Goal: Task Accomplishment & Management: Manage account settings

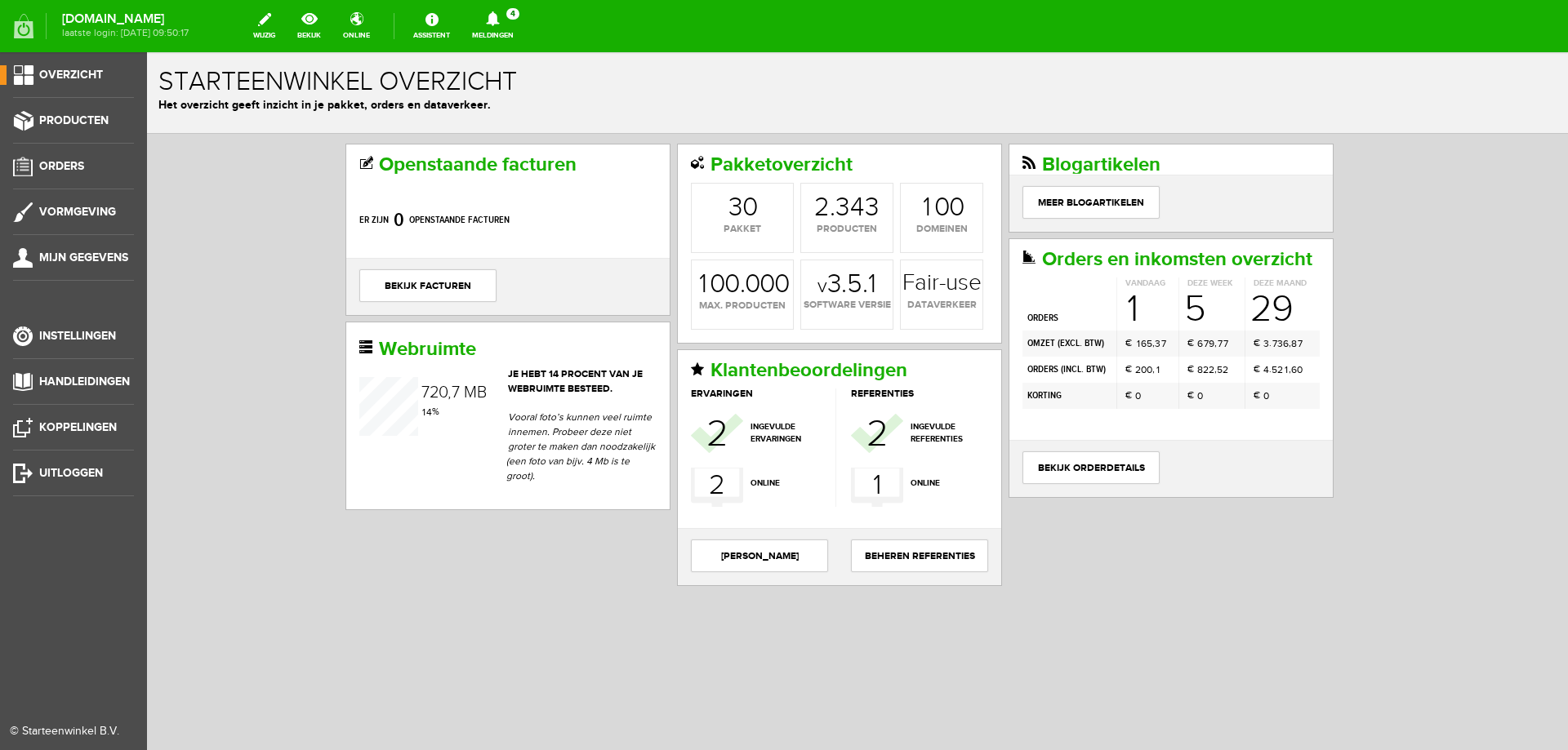
click at [67, 156] on ul "Overzicht Producten Orders Vormgeving Mijn gegevens Instellingen Handleidingen …" at bounding box center [73, 426] width 147 height 750
click at [65, 167] on span "Orders" at bounding box center [61, 166] width 45 height 14
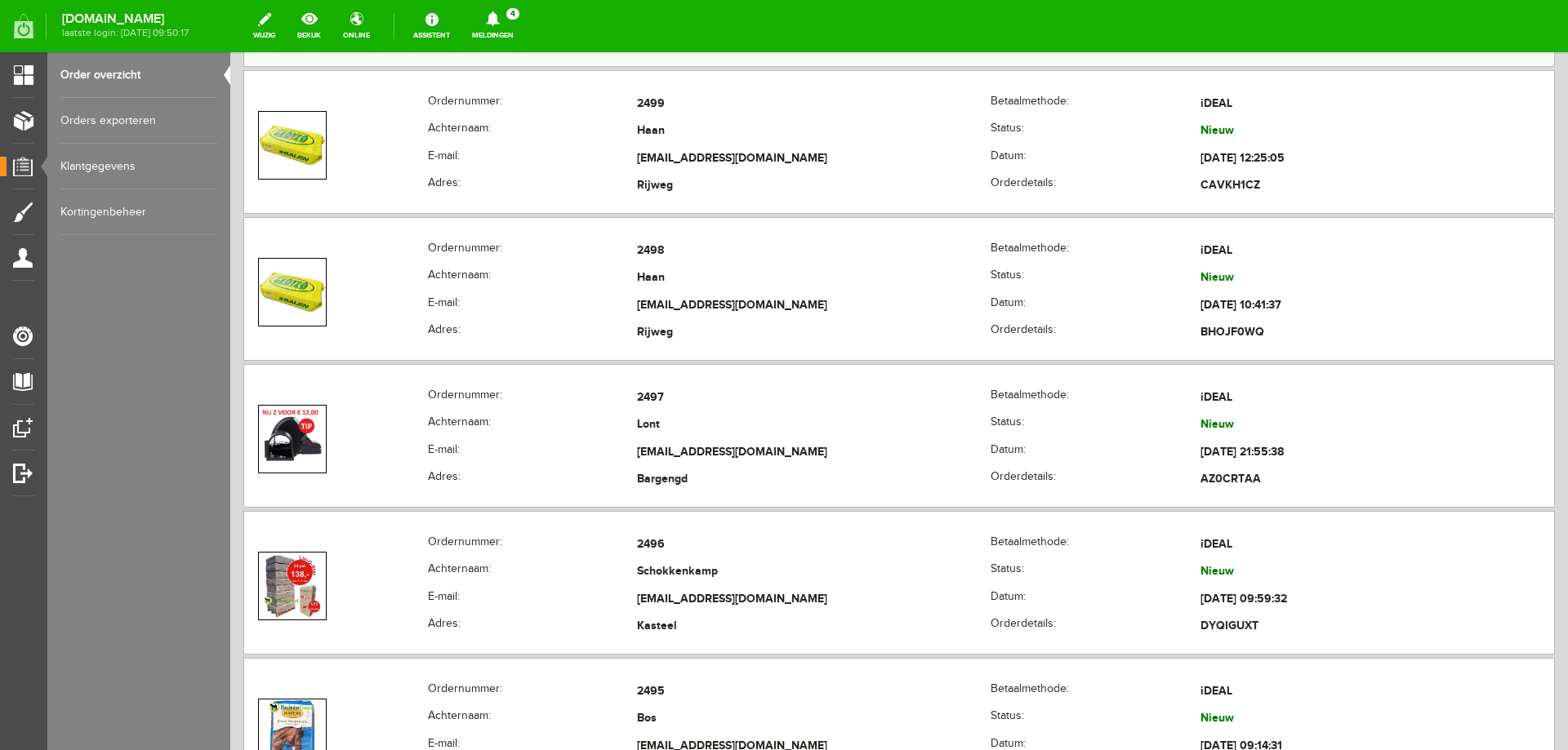
scroll to position [2612, 0]
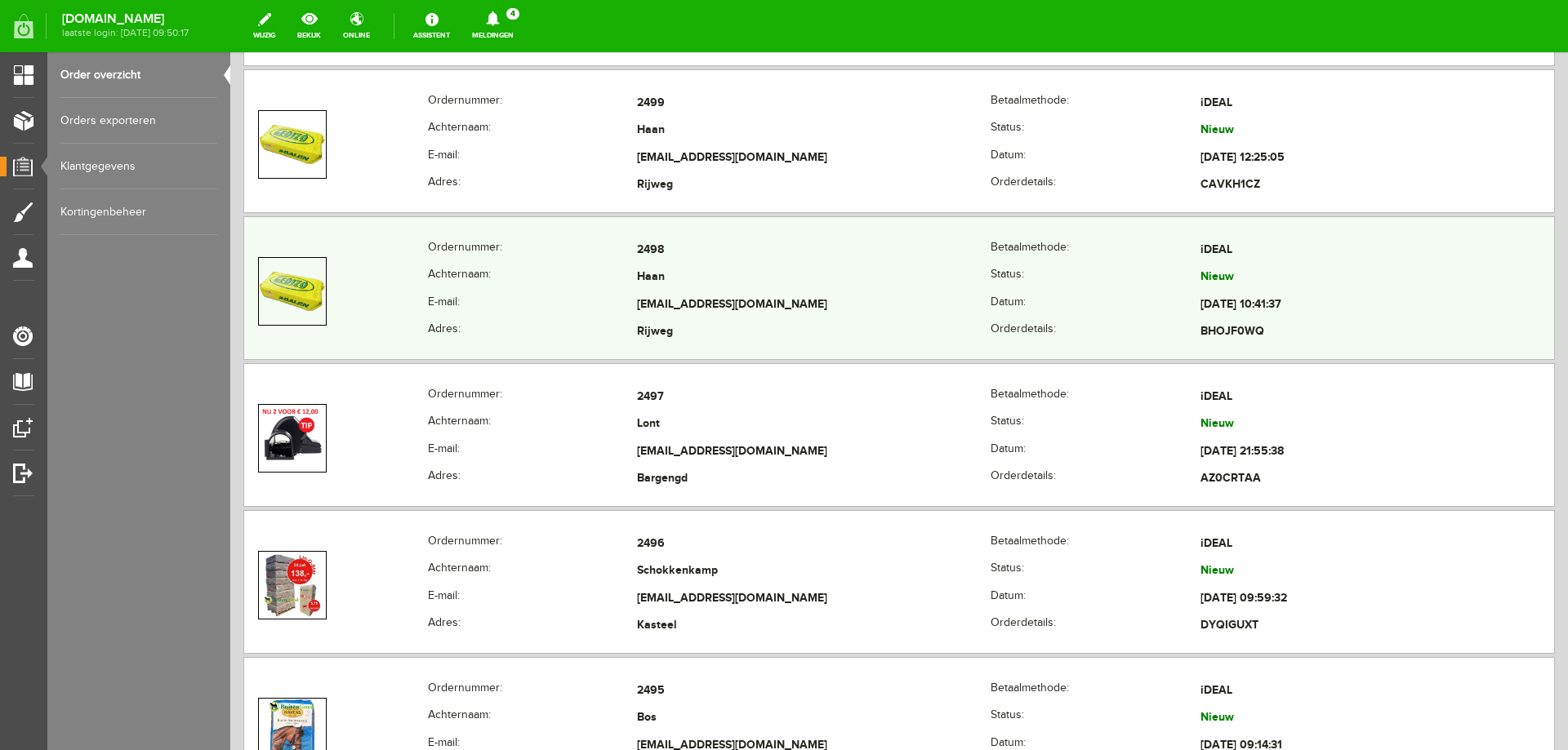
click at [694, 268] on td "Haan" at bounding box center [813, 278] width 353 height 28
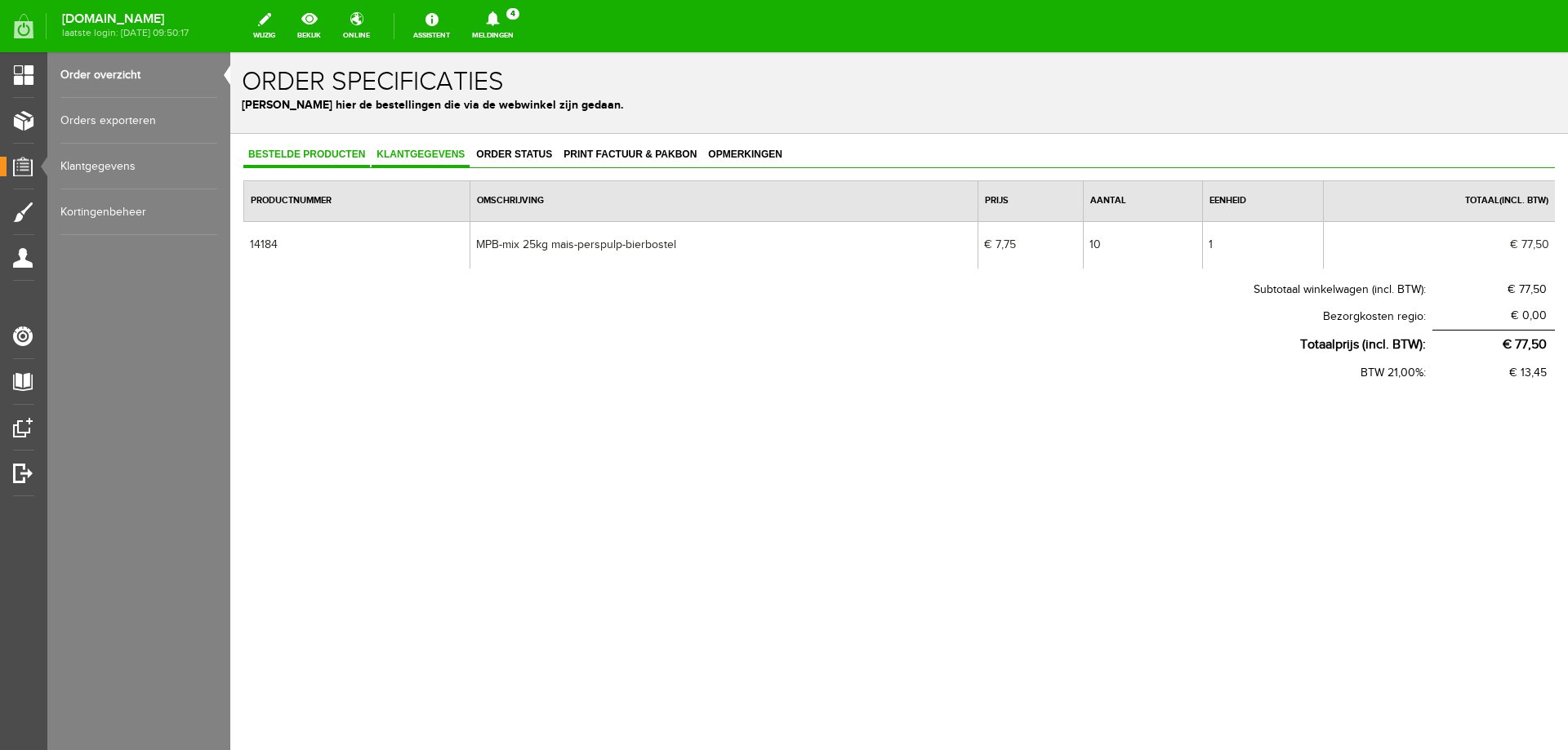
click at [420, 145] on link "Klantgegevens" at bounding box center [421, 156] width 98 height 24
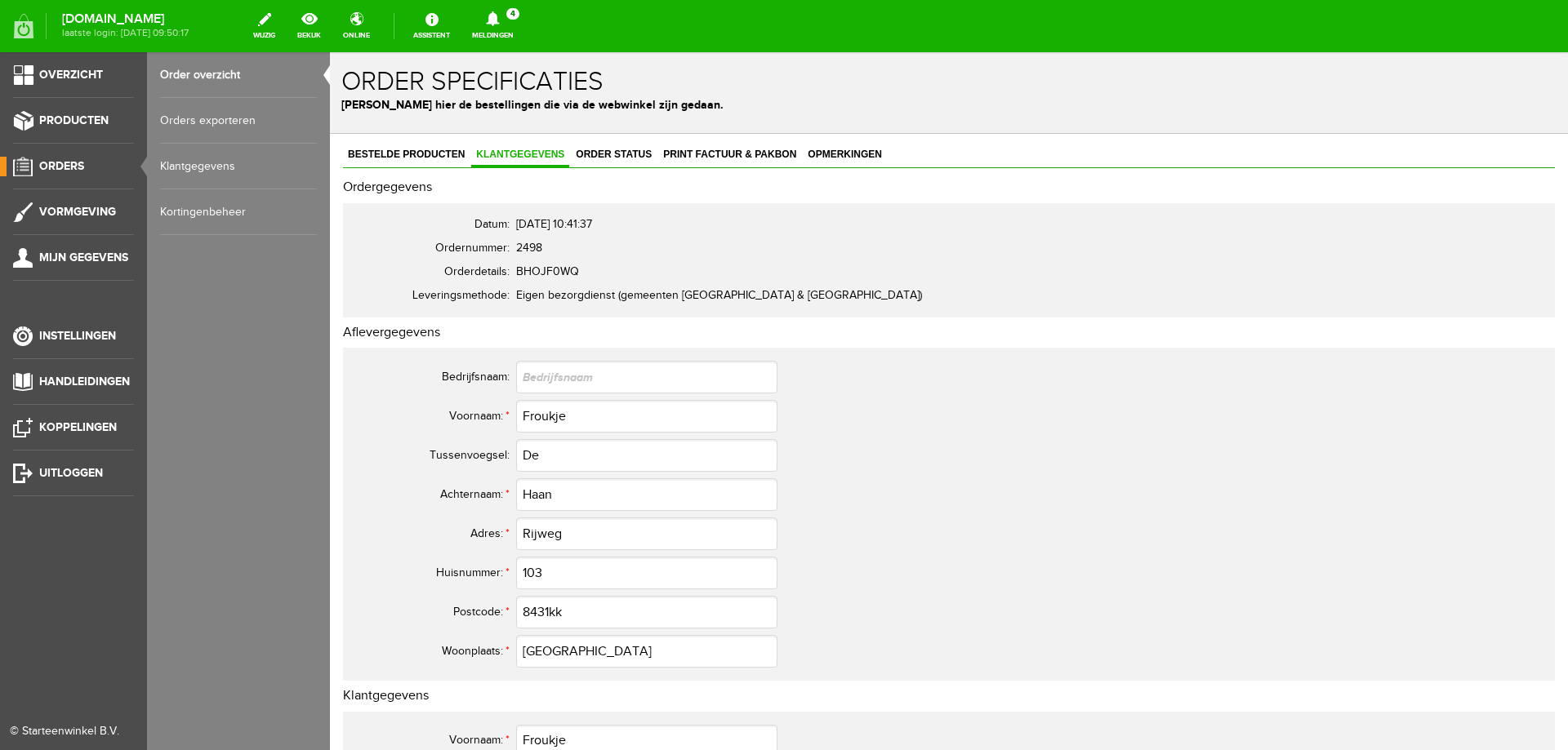
click at [60, 168] on span "Orders" at bounding box center [61, 166] width 45 height 14
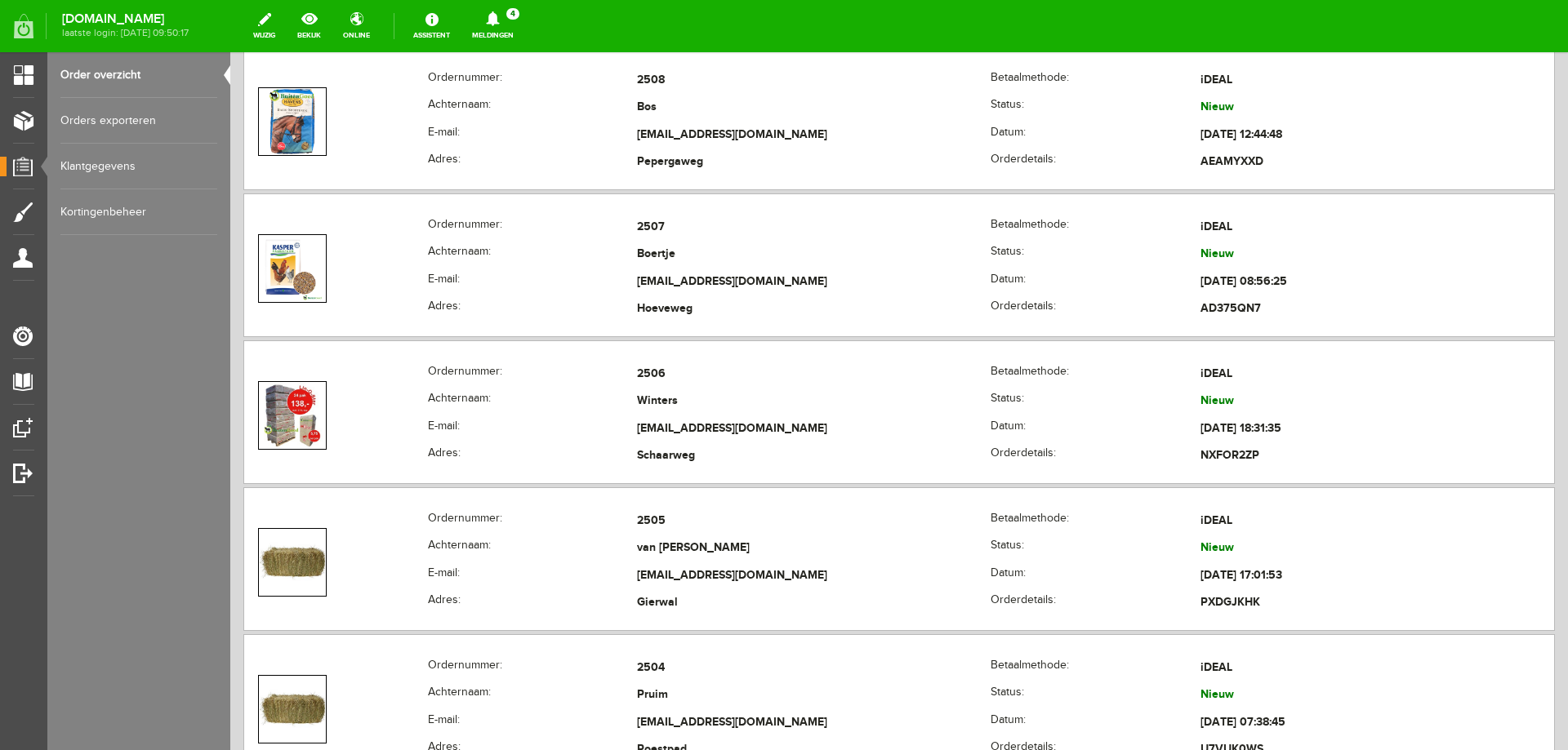
scroll to position [1306, 0]
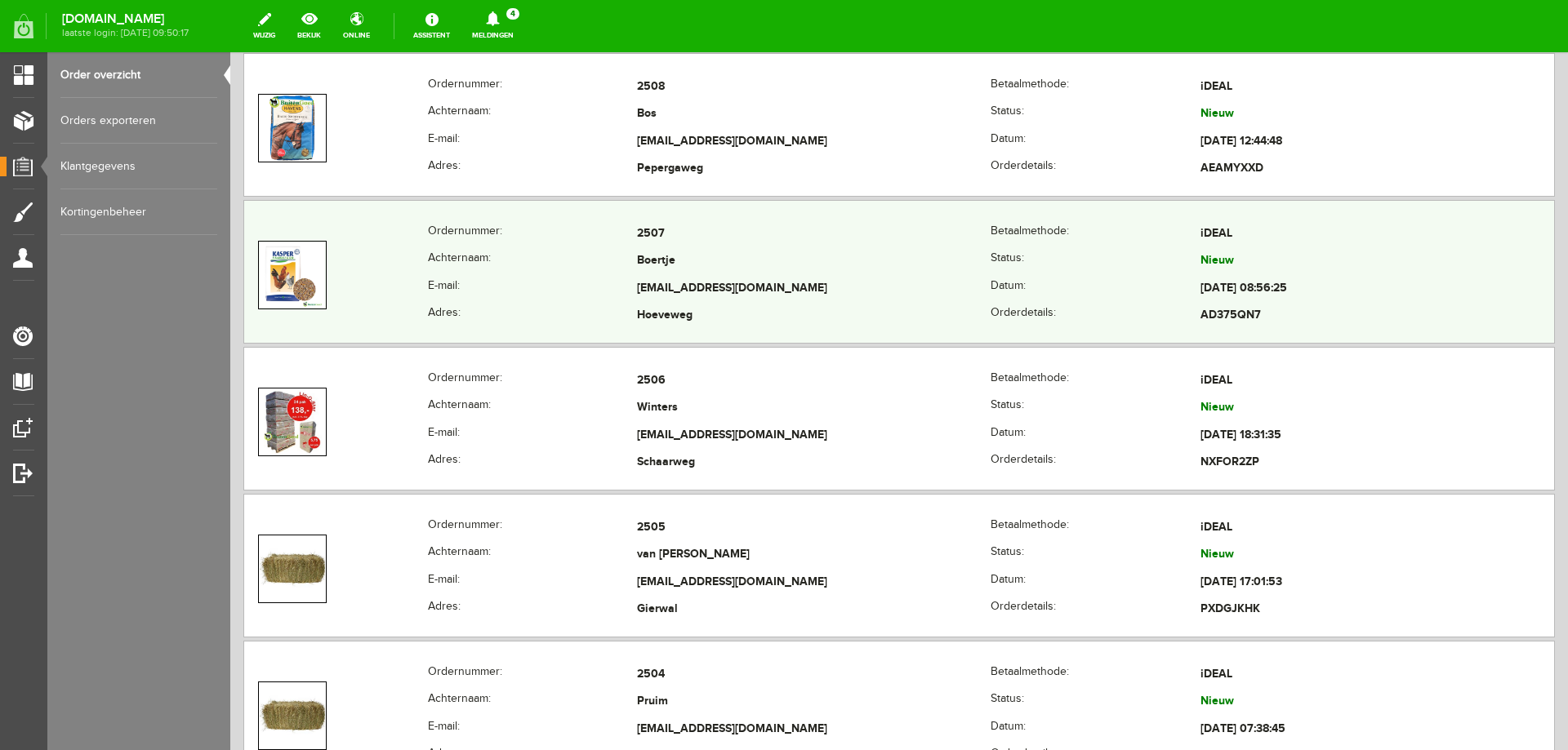
click at [705, 283] on td "[EMAIL_ADDRESS][DOMAIN_NAME]" at bounding box center [813, 289] width 353 height 28
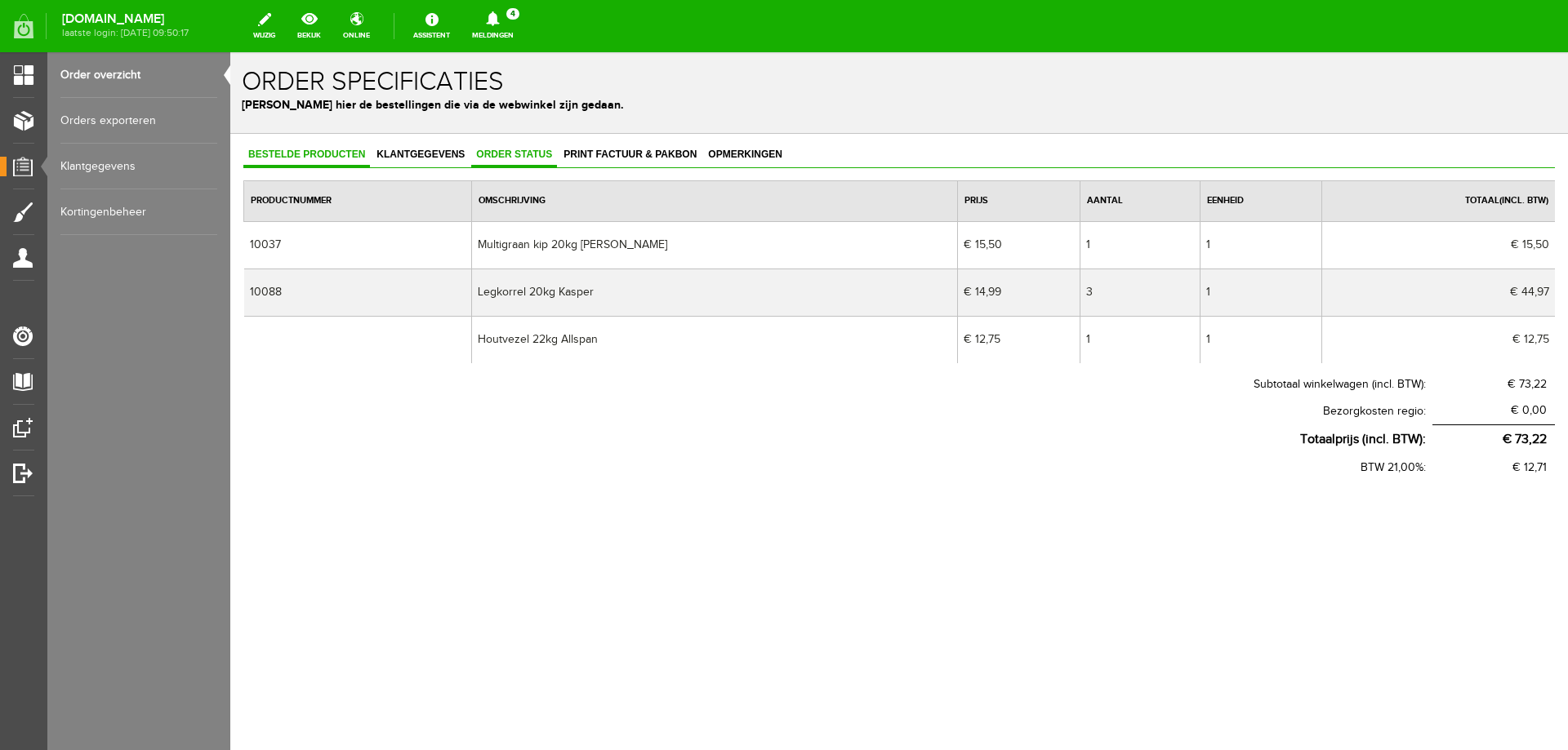
click at [554, 160] on link "Order status" at bounding box center [514, 156] width 85 height 24
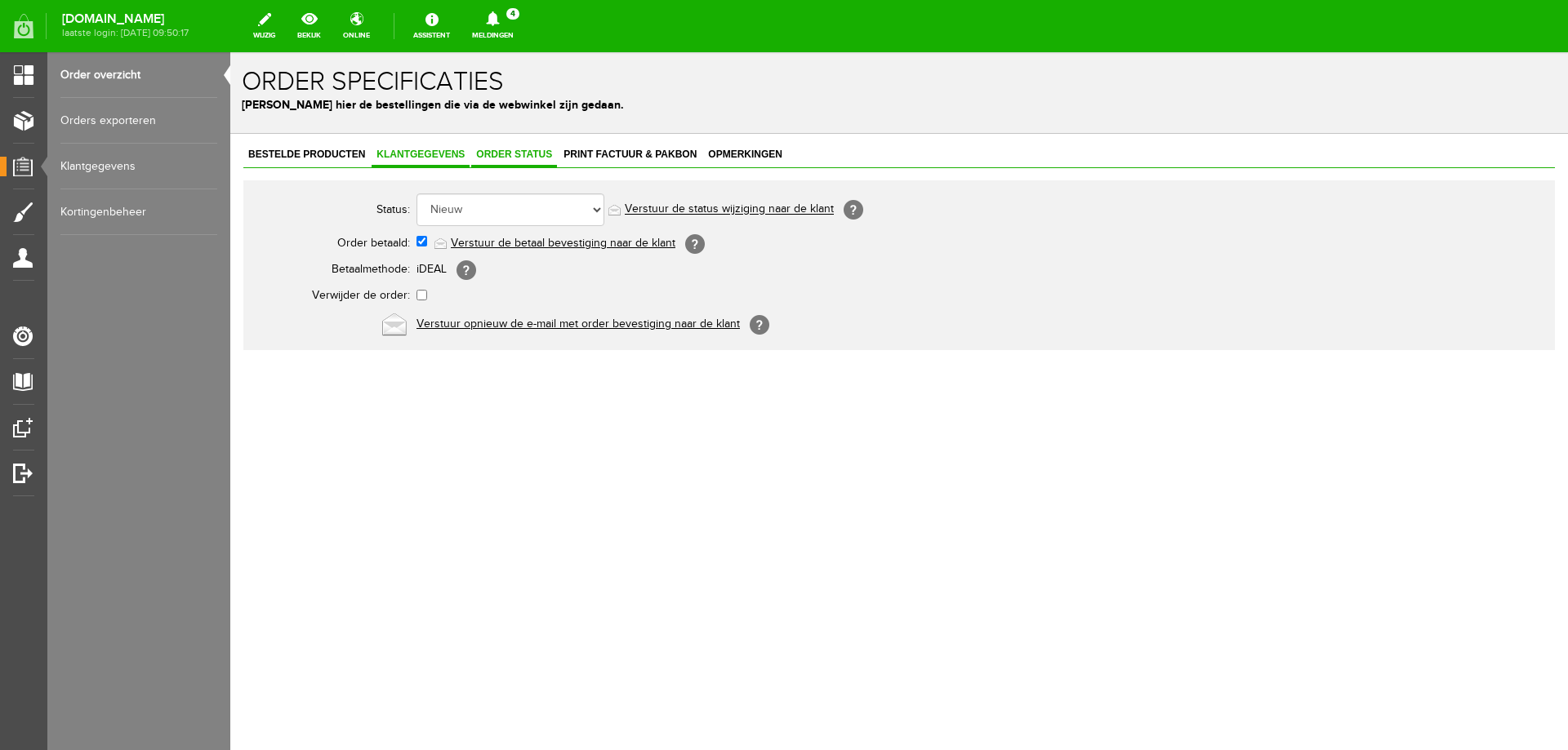
click at [394, 159] on span "Klantgegevens" at bounding box center [421, 154] width 98 height 11
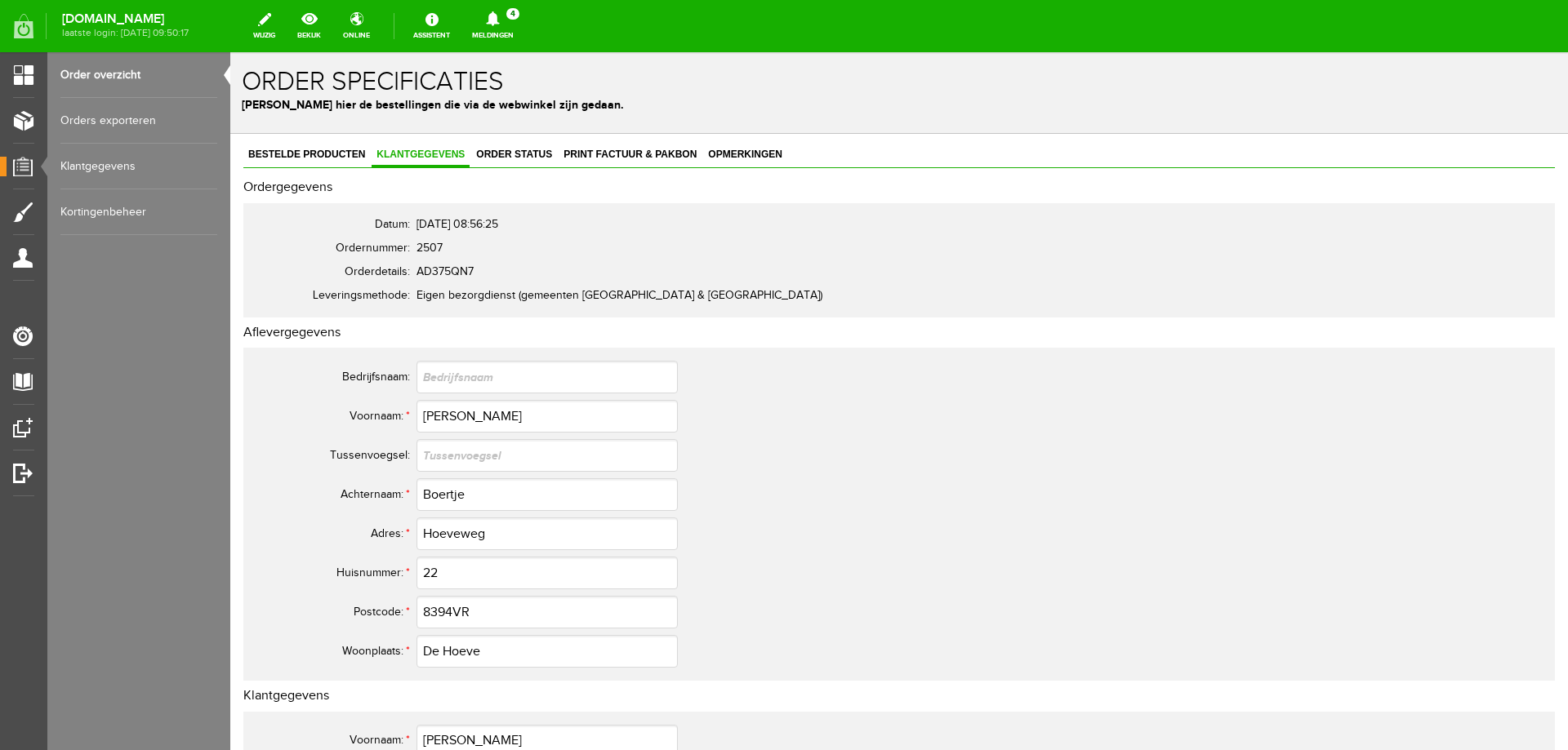
click at [120, 68] on link "Order overzicht" at bounding box center [138, 74] width 157 height 45
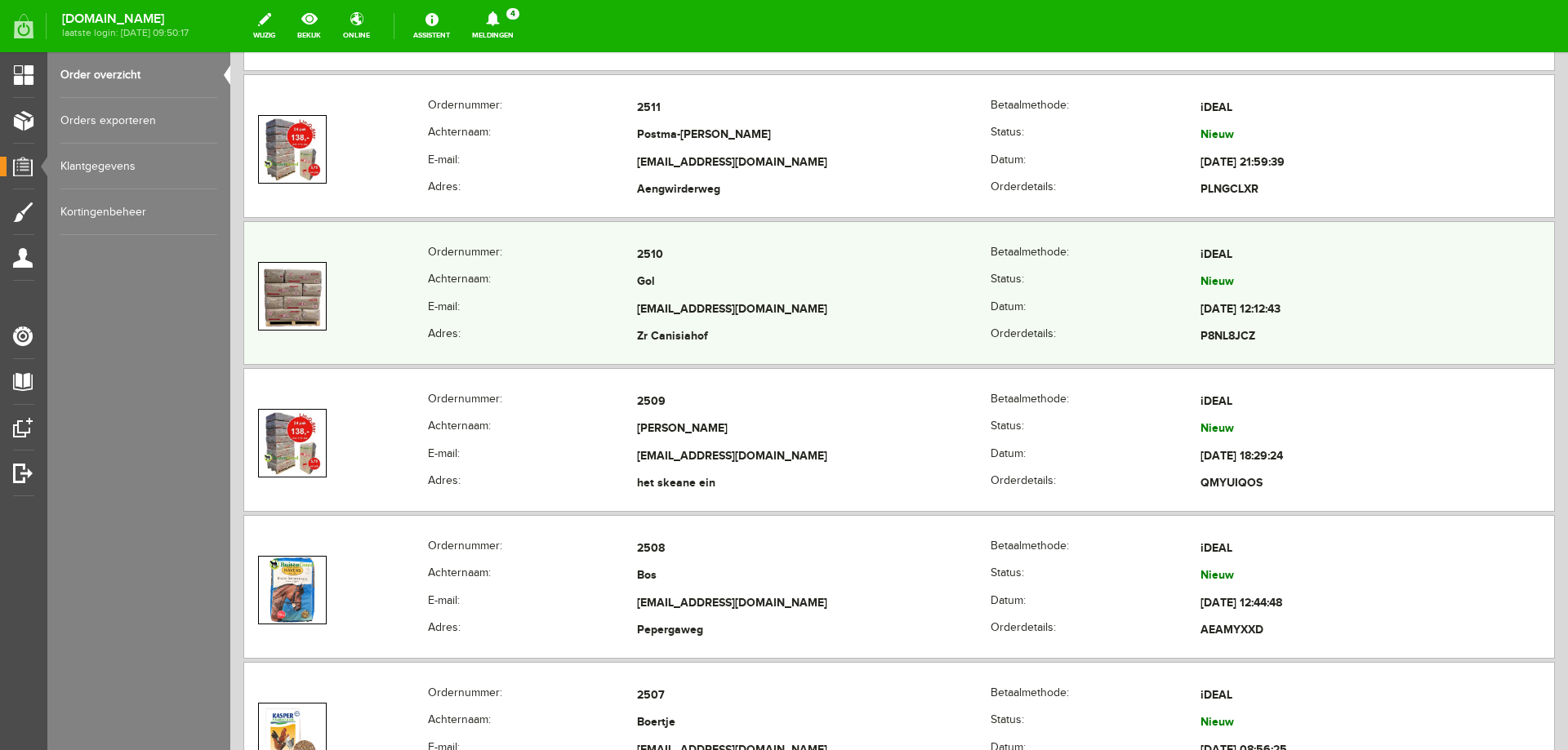
scroll to position [734, 0]
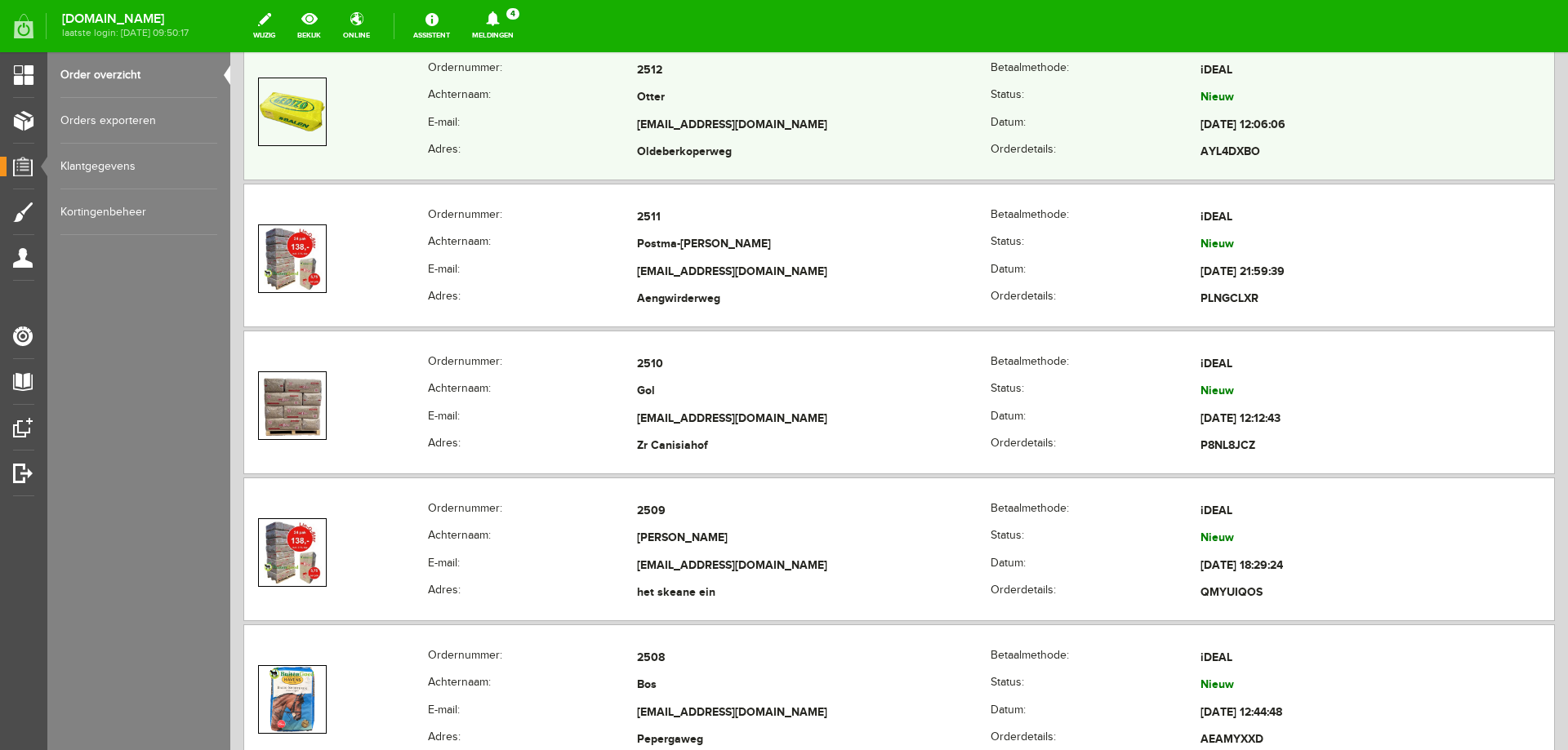
click at [653, 127] on td "[EMAIL_ADDRESS][DOMAIN_NAME]" at bounding box center [813, 126] width 353 height 28
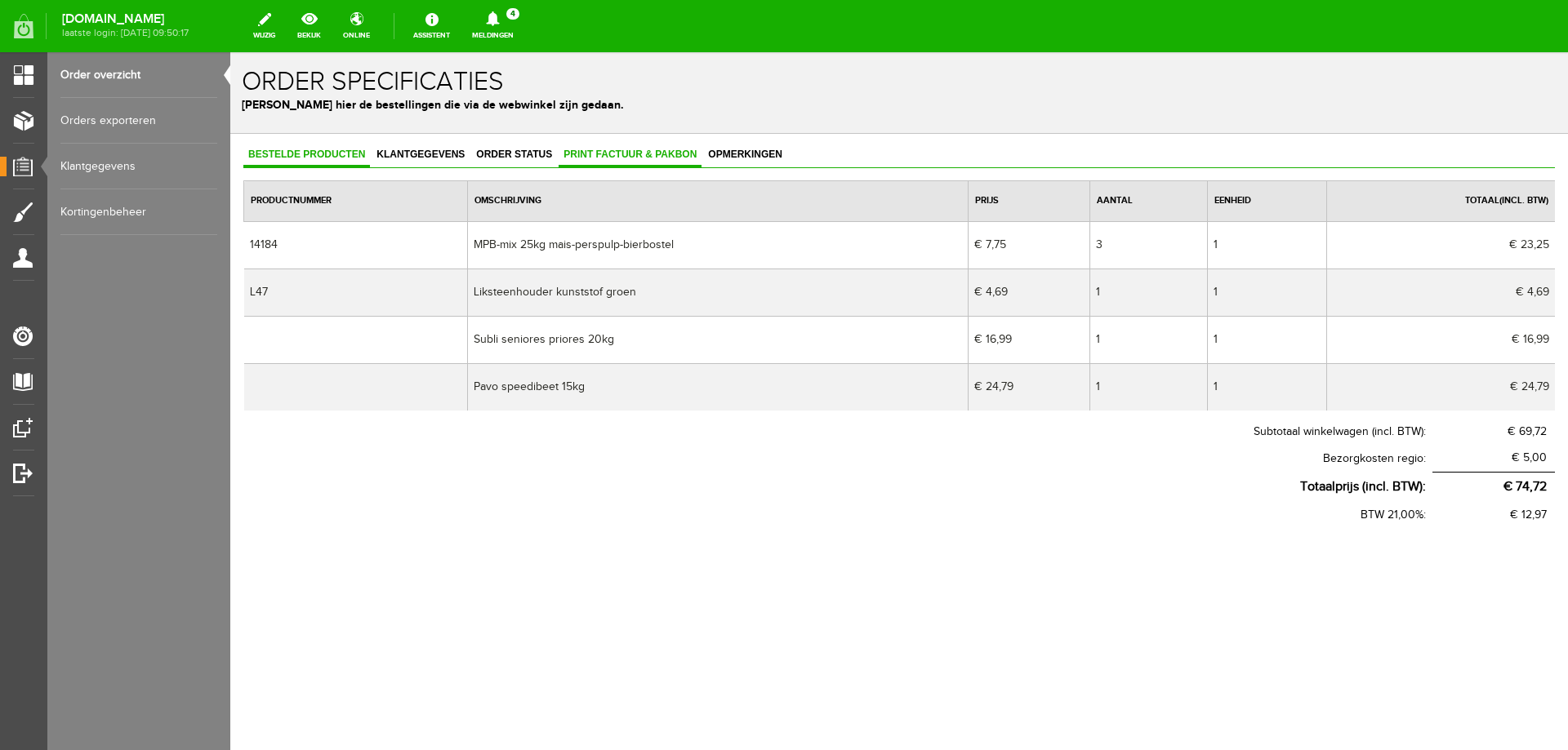
click at [593, 163] on link "Print factuur & pakbon" at bounding box center [630, 156] width 143 height 24
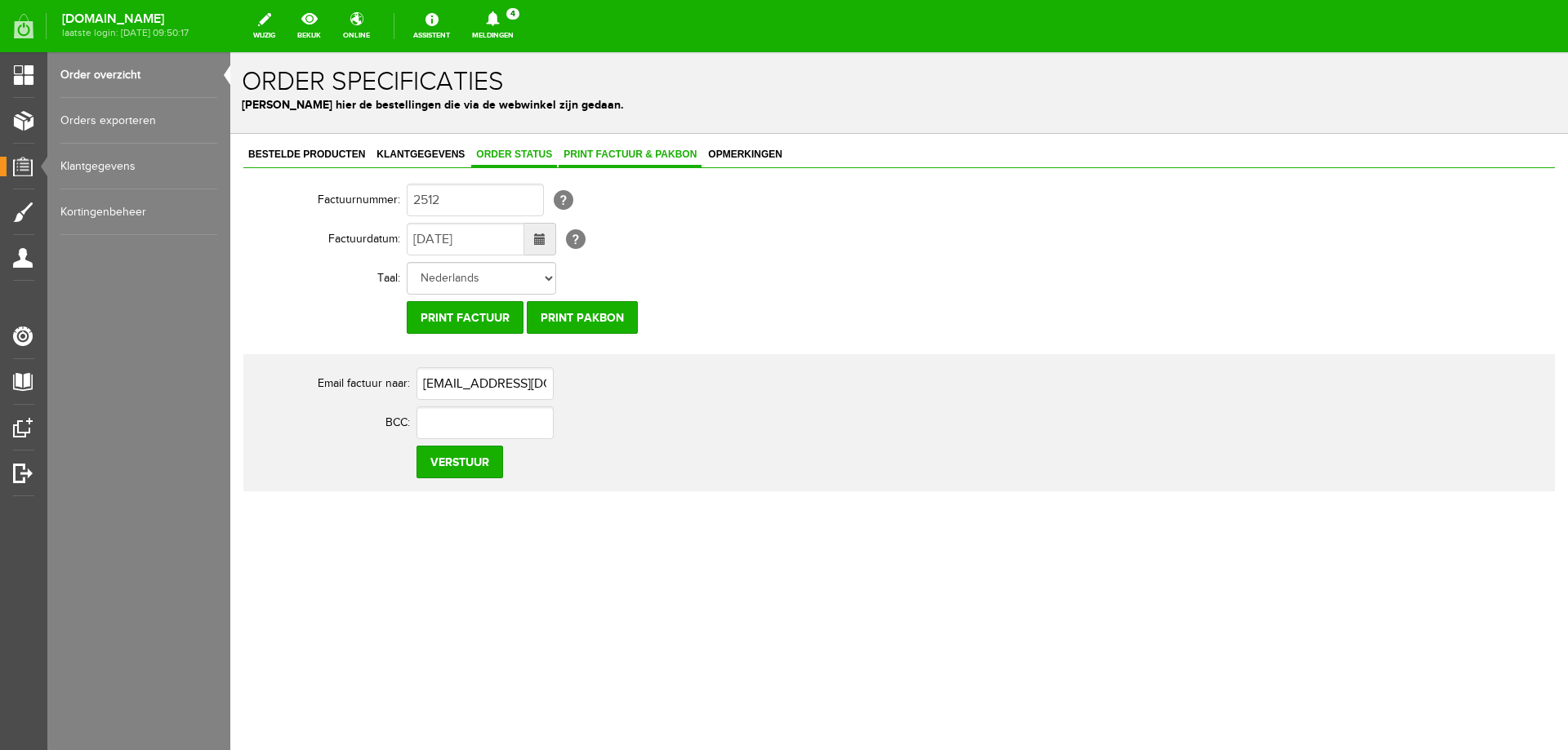
click at [532, 152] on span "Order status" at bounding box center [514, 154] width 85 height 11
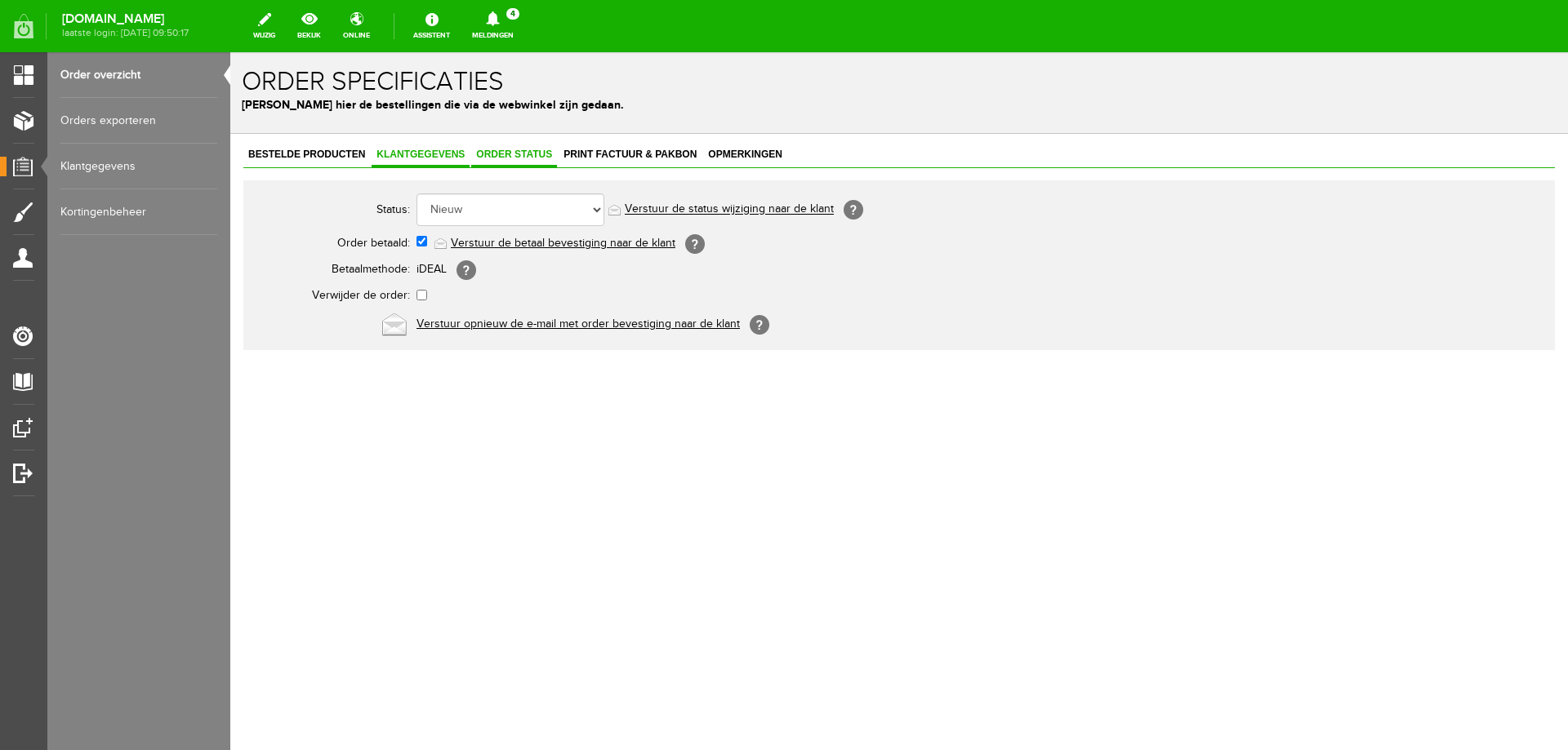
click at [467, 156] on span "Klantgegevens" at bounding box center [421, 154] width 98 height 11
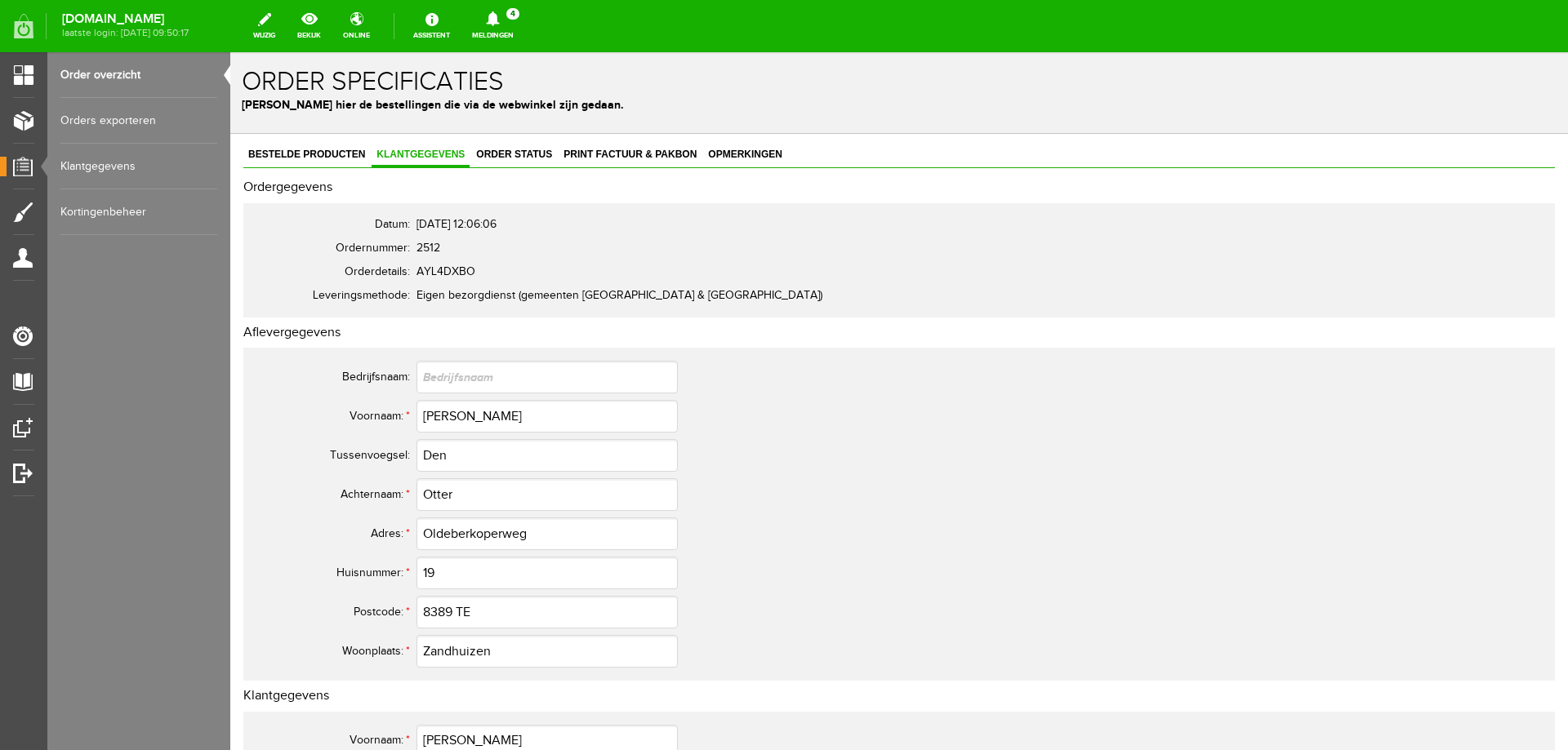
click at [123, 78] on link "Order overzicht" at bounding box center [138, 74] width 157 height 45
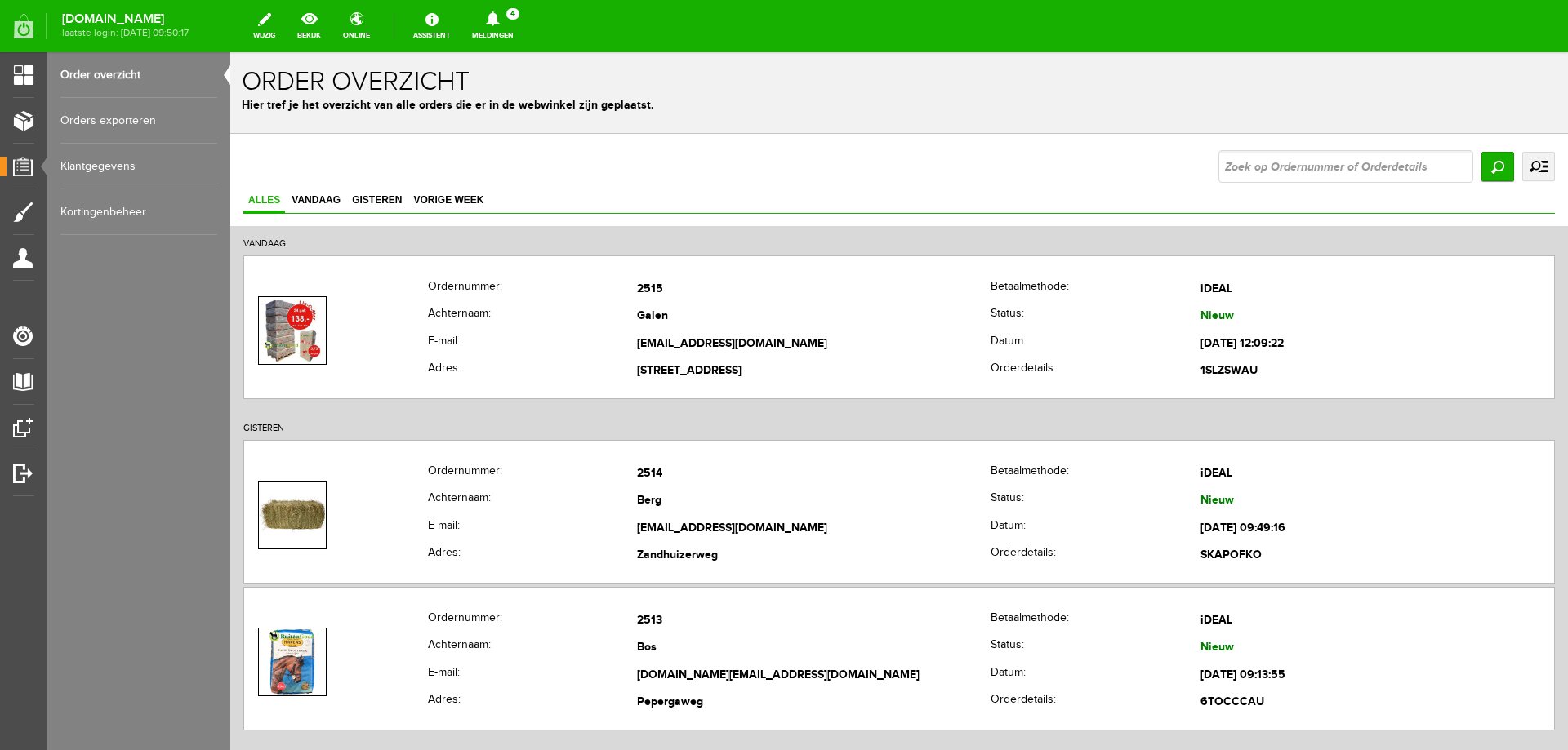
click at [523, 27] on link "Meldingen 4 Nieuwe orders Er is een nieuwe order( #2515 ) geplaatst door Nicole…" at bounding box center [492, 26] width 61 height 36
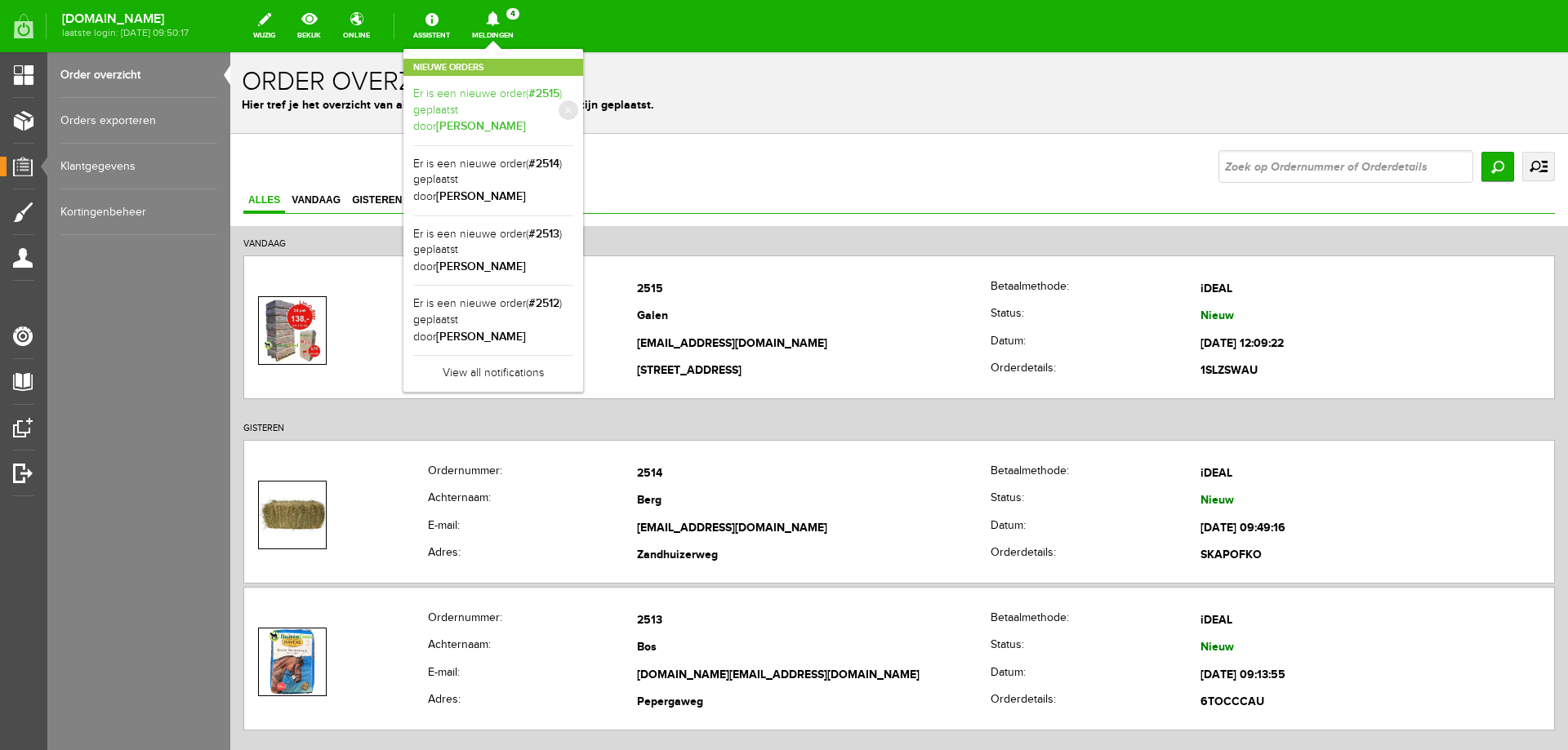
click at [529, 122] on link "Er is een nieuwe order( #2515 ) geplaatst door Nicole van Galen" at bounding box center [493, 110] width 160 height 50
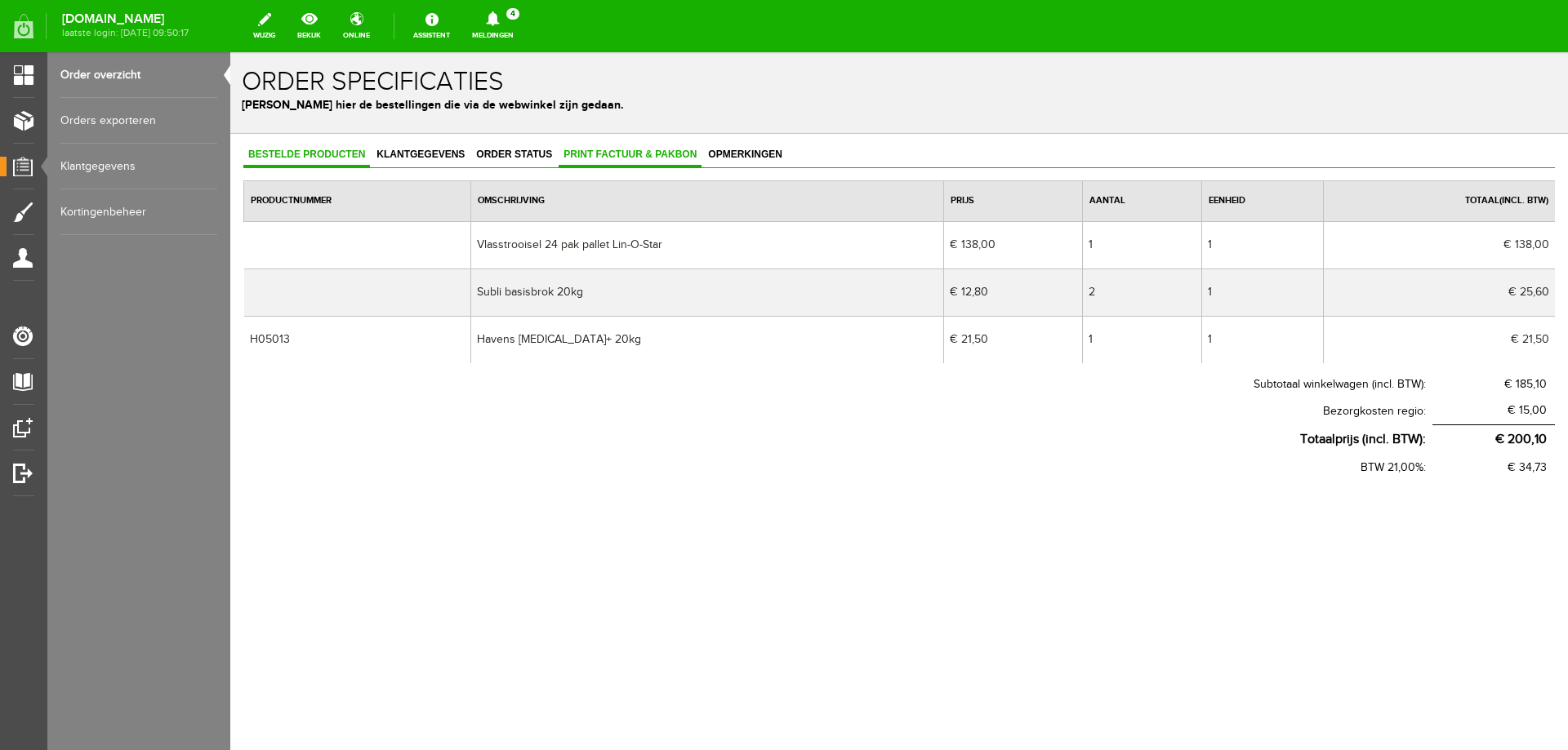
click at [621, 148] on span "Print factuur & pakbon" at bounding box center [630, 154] width 143 height 11
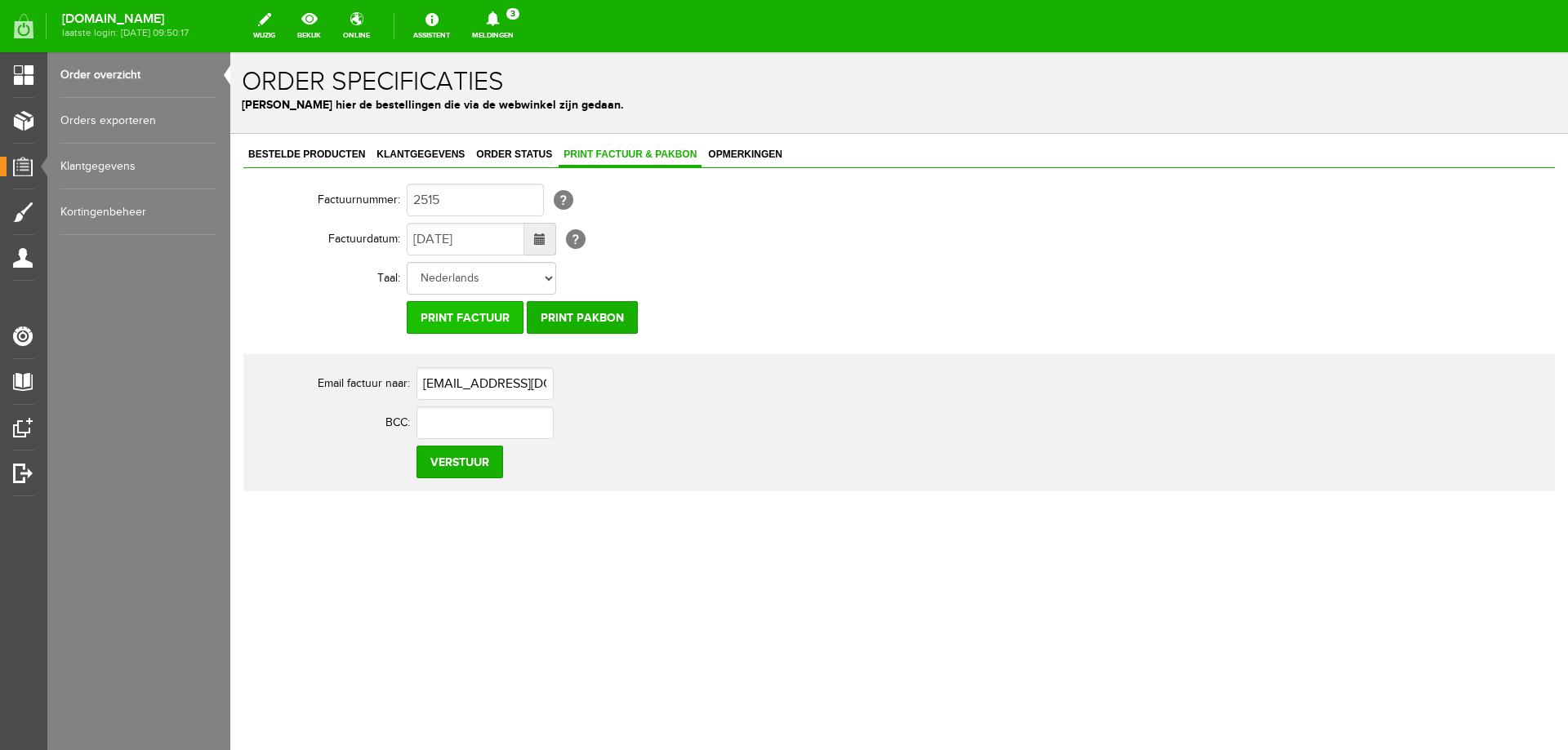
click at [453, 311] on input "Print factuur" at bounding box center [465, 317] width 117 height 32
click at [523, 32] on link "Meldingen 3 Nieuwe orders Er is een nieuwe order( #2514 ) geplaatst door Tineke…" at bounding box center [492, 26] width 61 height 36
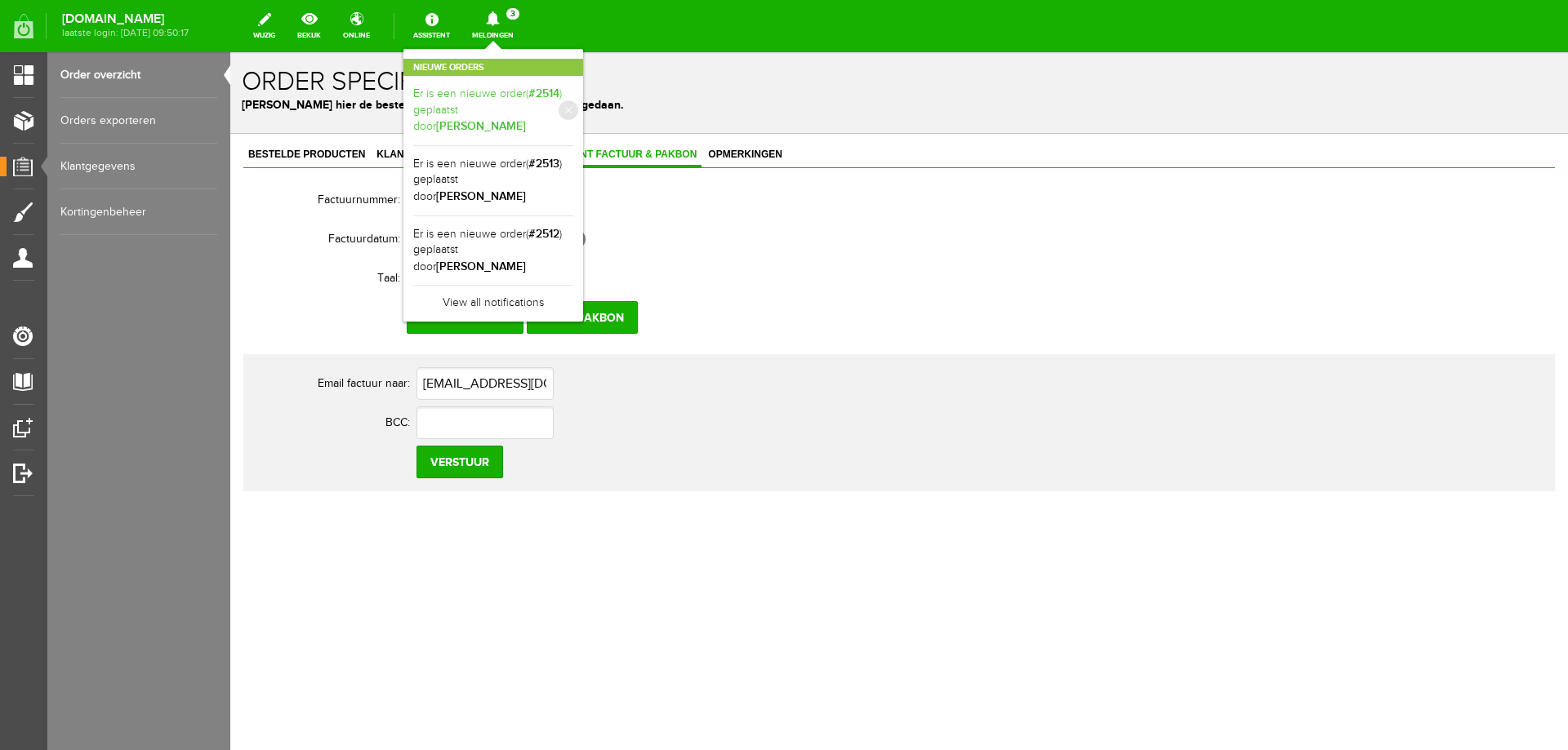
click at [542, 99] on link "Er is een nieuwe order( #2514 ) geplaatst door Tineke van den Berg" at bounding box center [493, 110] width 160 height 50
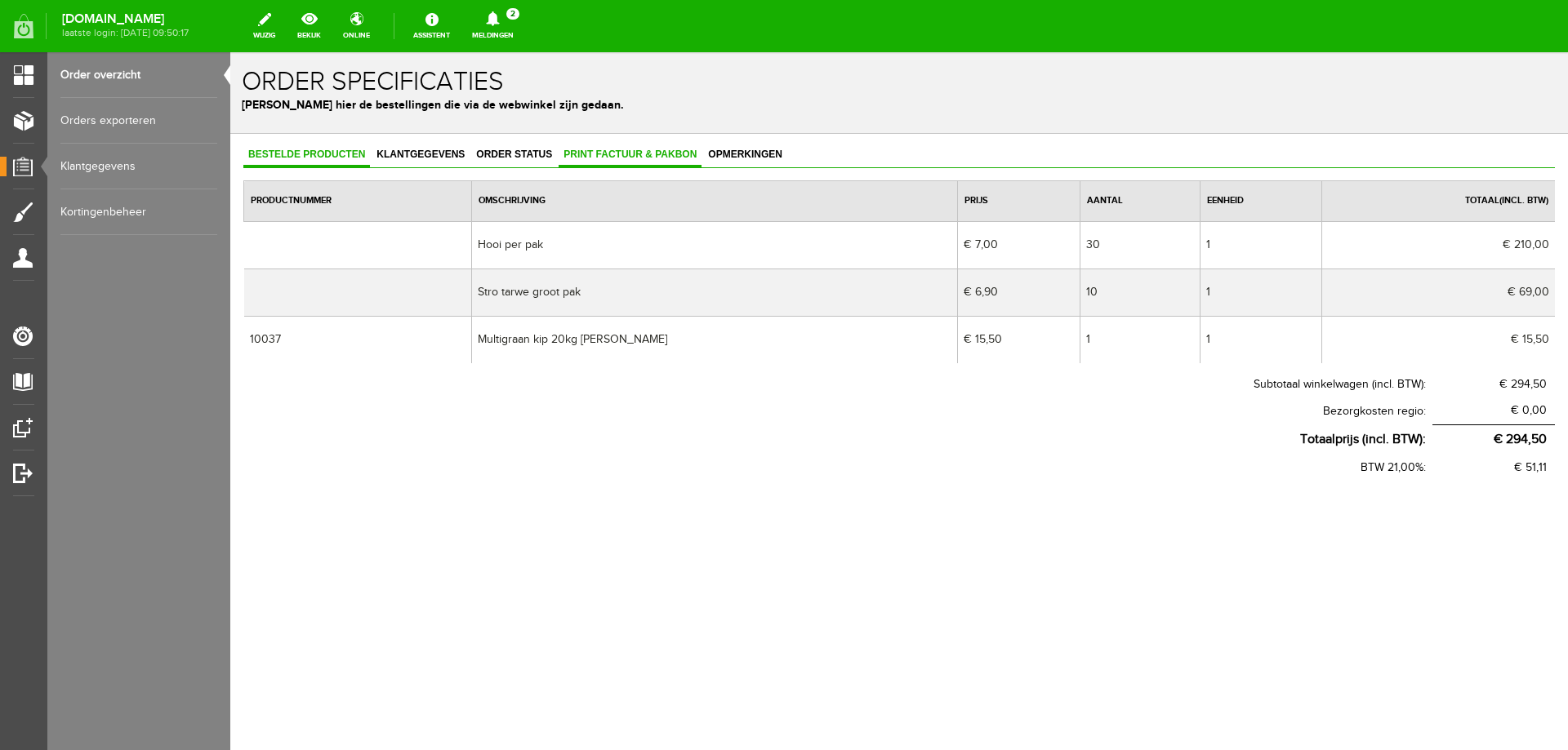
click at [635, 156] on span "Print factuur & pakbon" at bounding box center [630, 154] width 143 height 11
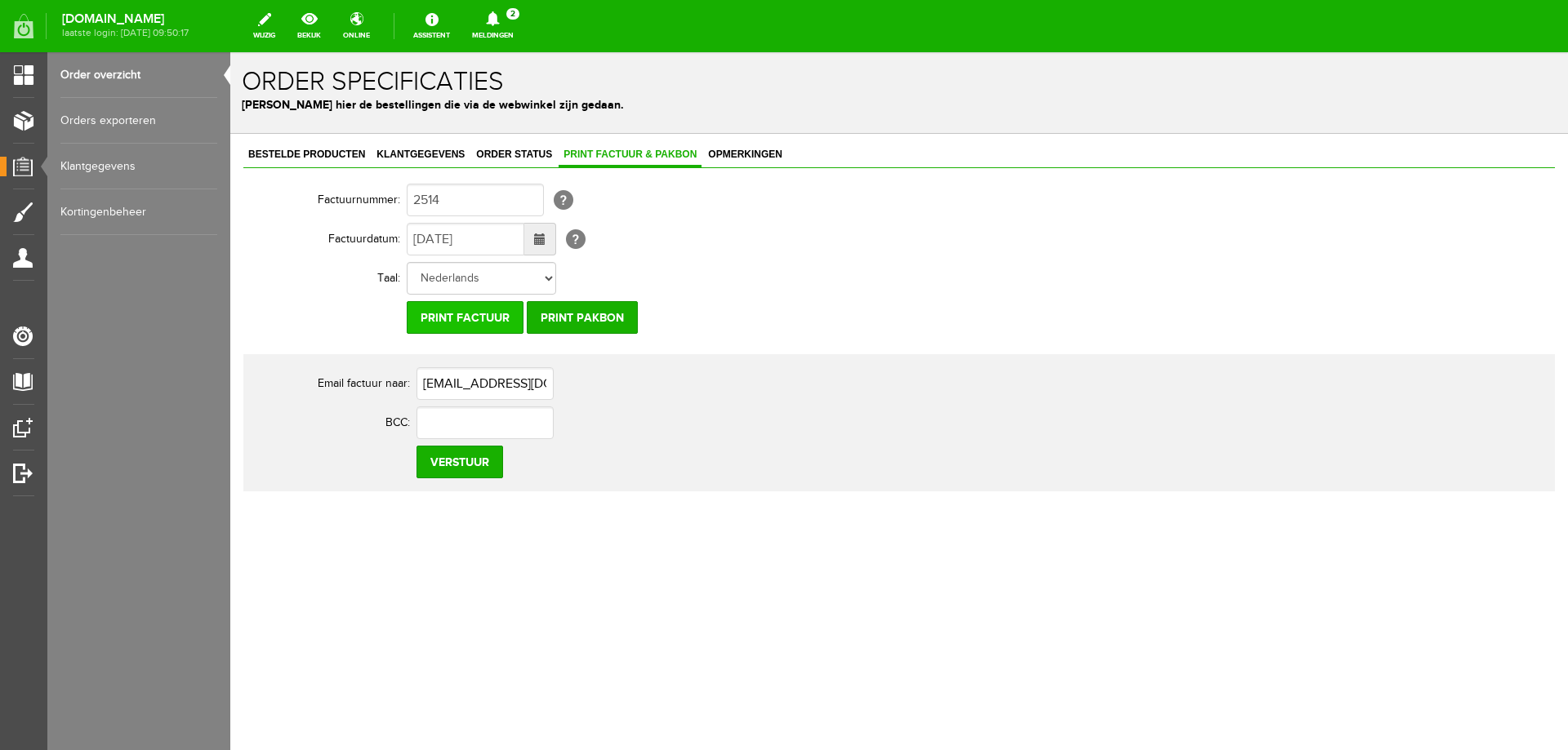
click at [453, 322] on input "Print factuur" at bounding box center [465, 317] width 117 height 32
drag, startPoint x: 563, startPoint y: 4, endPoint x: 551, endPoint y: 31, distance: 29.5
click at [561, 5] on div "www.buitengoeddeblesse.nl laatste login: 29-8-2025 09:50:17 wijzig bekijk onlin…" at bounding box center [784, 22] width 1568 height 44
click at [523, 32] on link "Meldingen 2 Nieuwe orders Er is een nieuwe order( #2513 ) geplaatst door Sigrid…" at bounding box center [492, 26] width 61 height 36
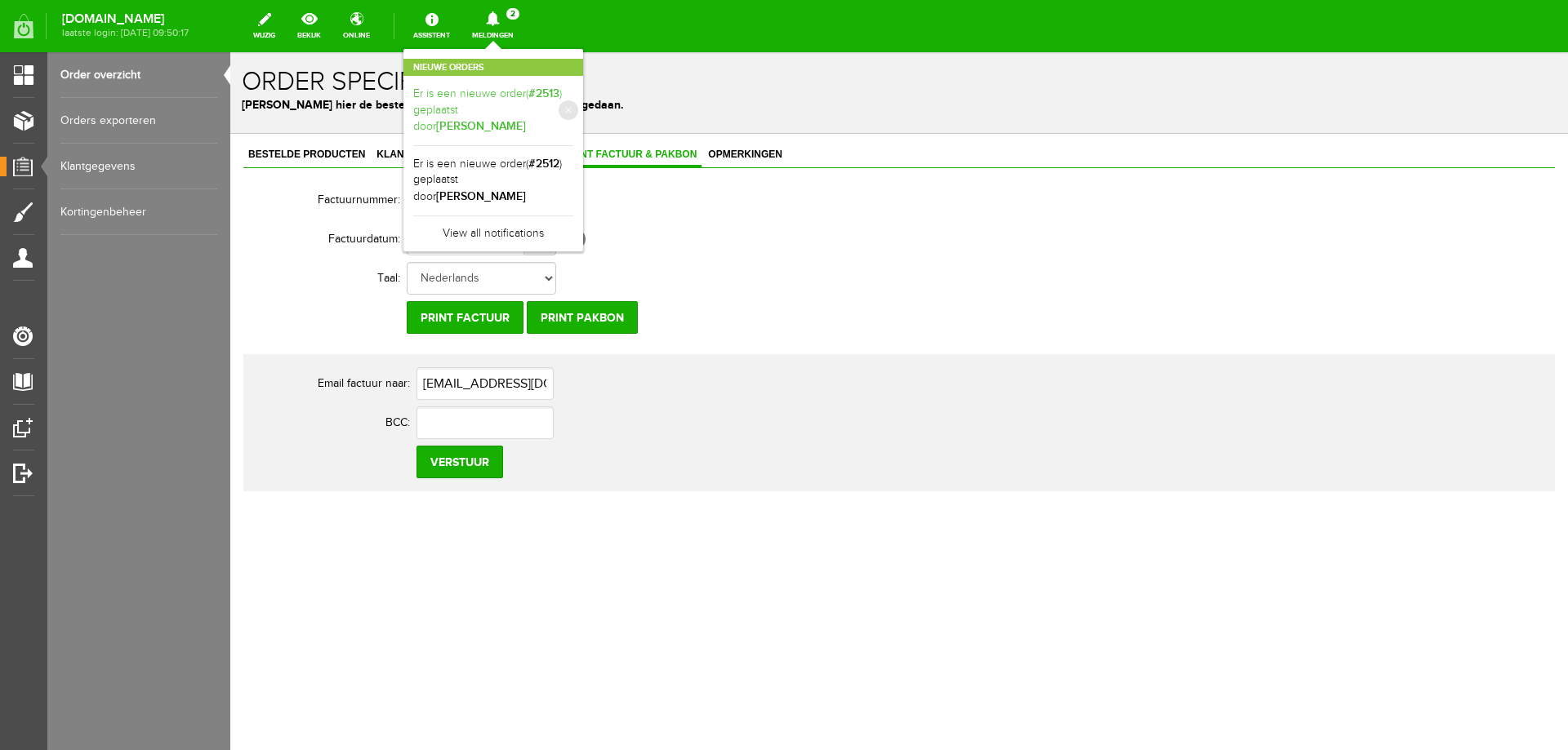
click at [526, 120] on b "Sigrid Bos" at bounding box center [480, 126] width 90 height 14
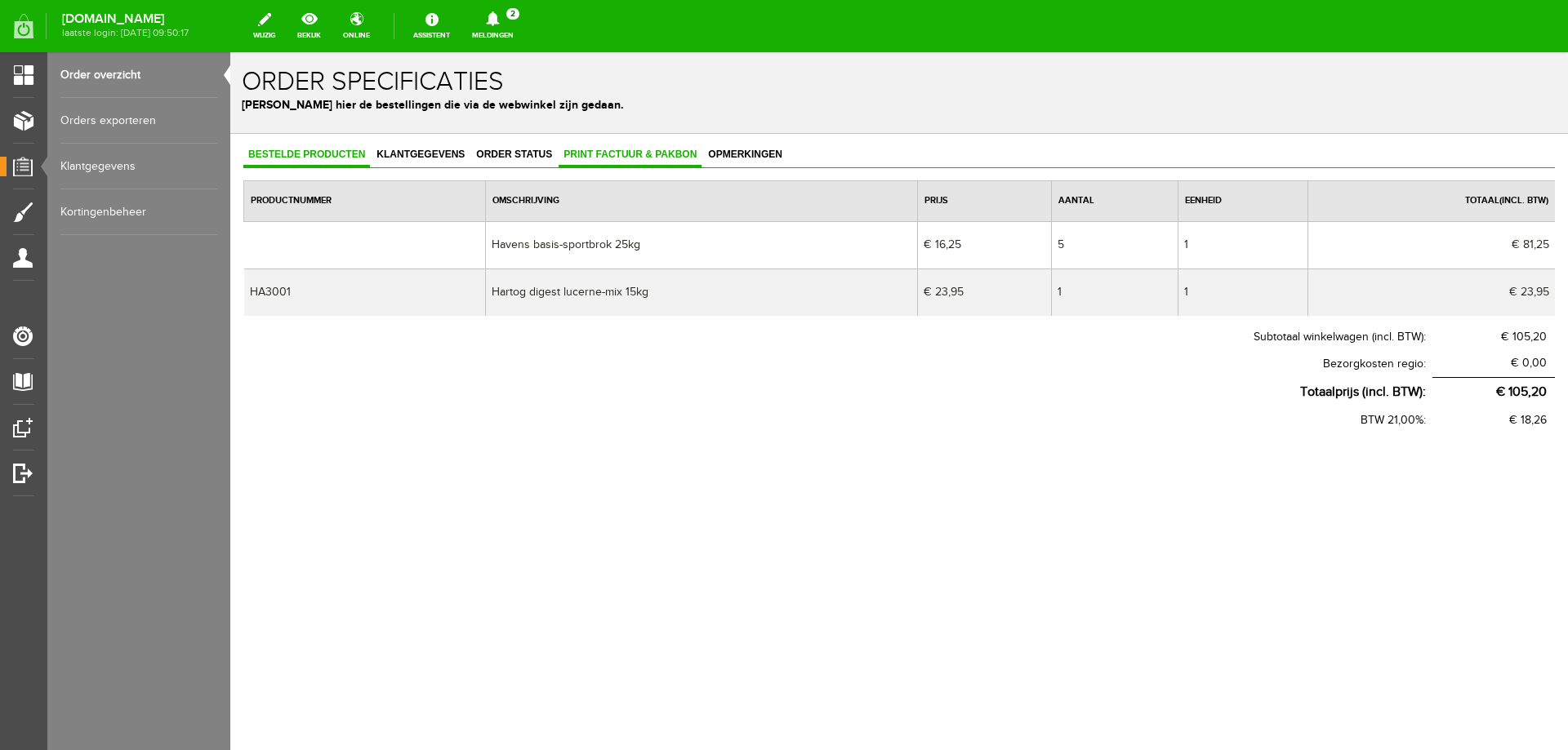
click at [578, 148] on span "Print factuur & pakbon" at bounding box center [630, 154] width 143 height 11
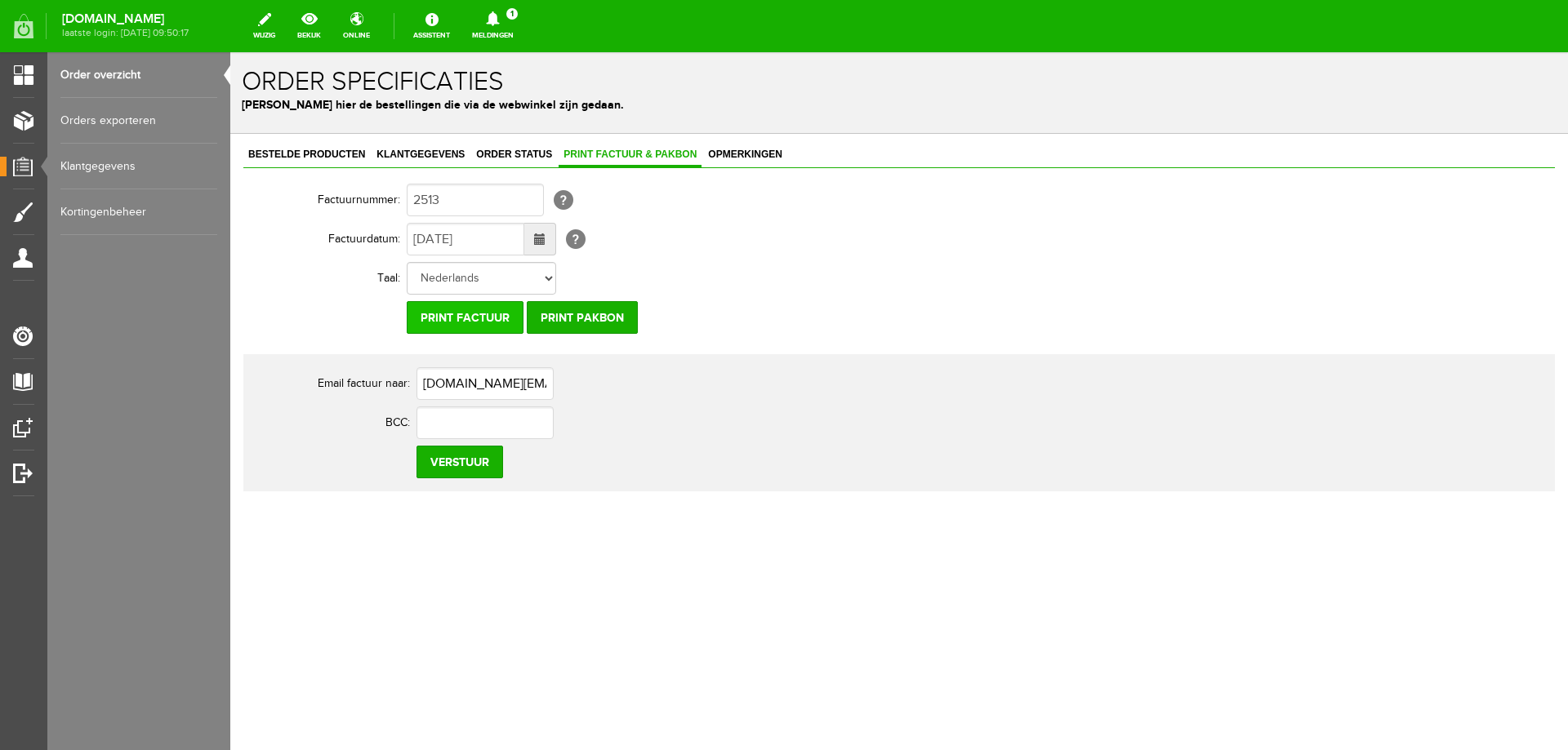
click at [463, 325] on input "Print factuur" at bounding box center [465, 317] width 117 height 32
click at [523, 31] on link "Meldingen 1 Nieuwe orders Er is een nieuwe order( #2512 ) geplaatst door [PERSO…" at bounding box center [492, 26] width 61 height 36
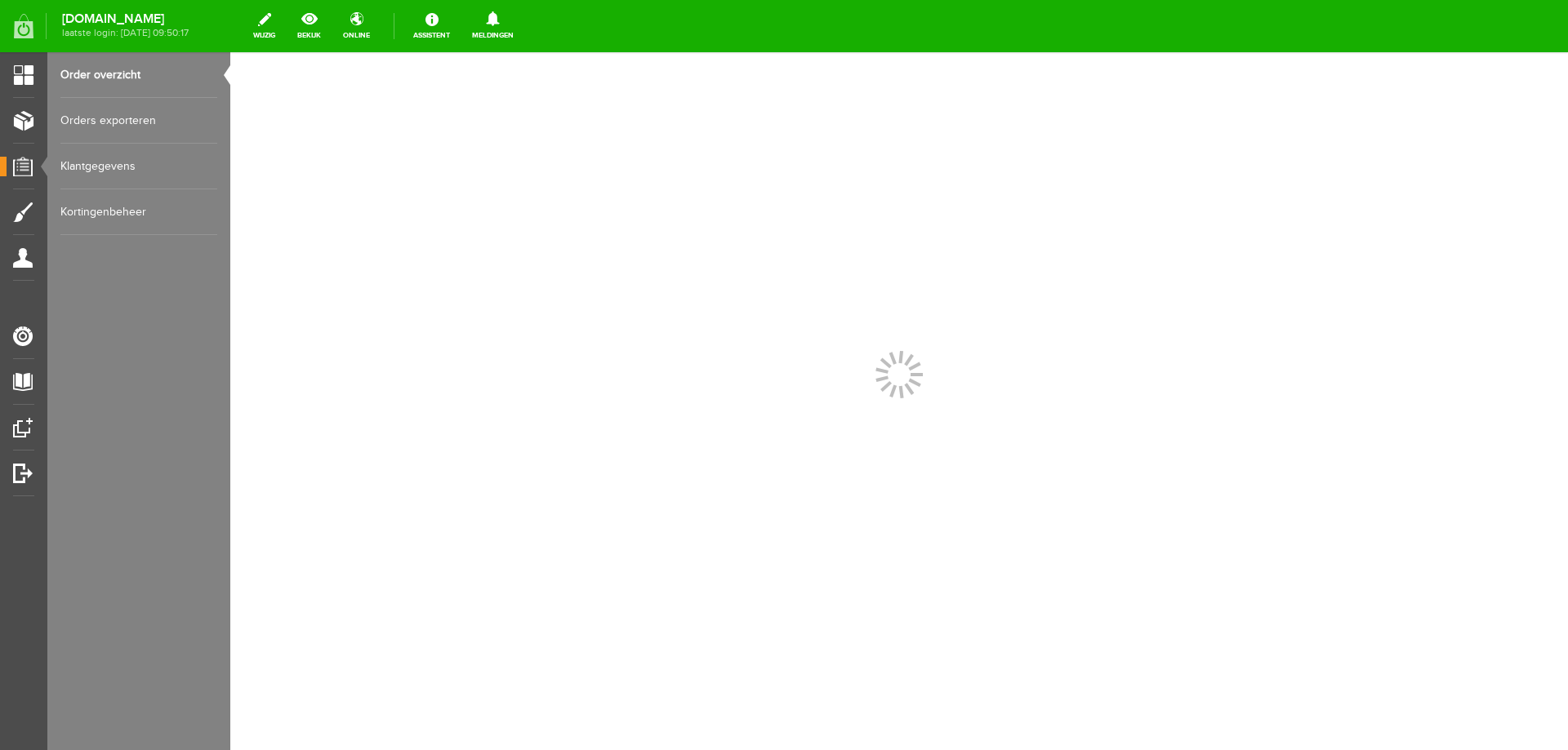
click at [135, 80] on link "Order overzicht" at bounding box center [138, 74] width 157 height 45
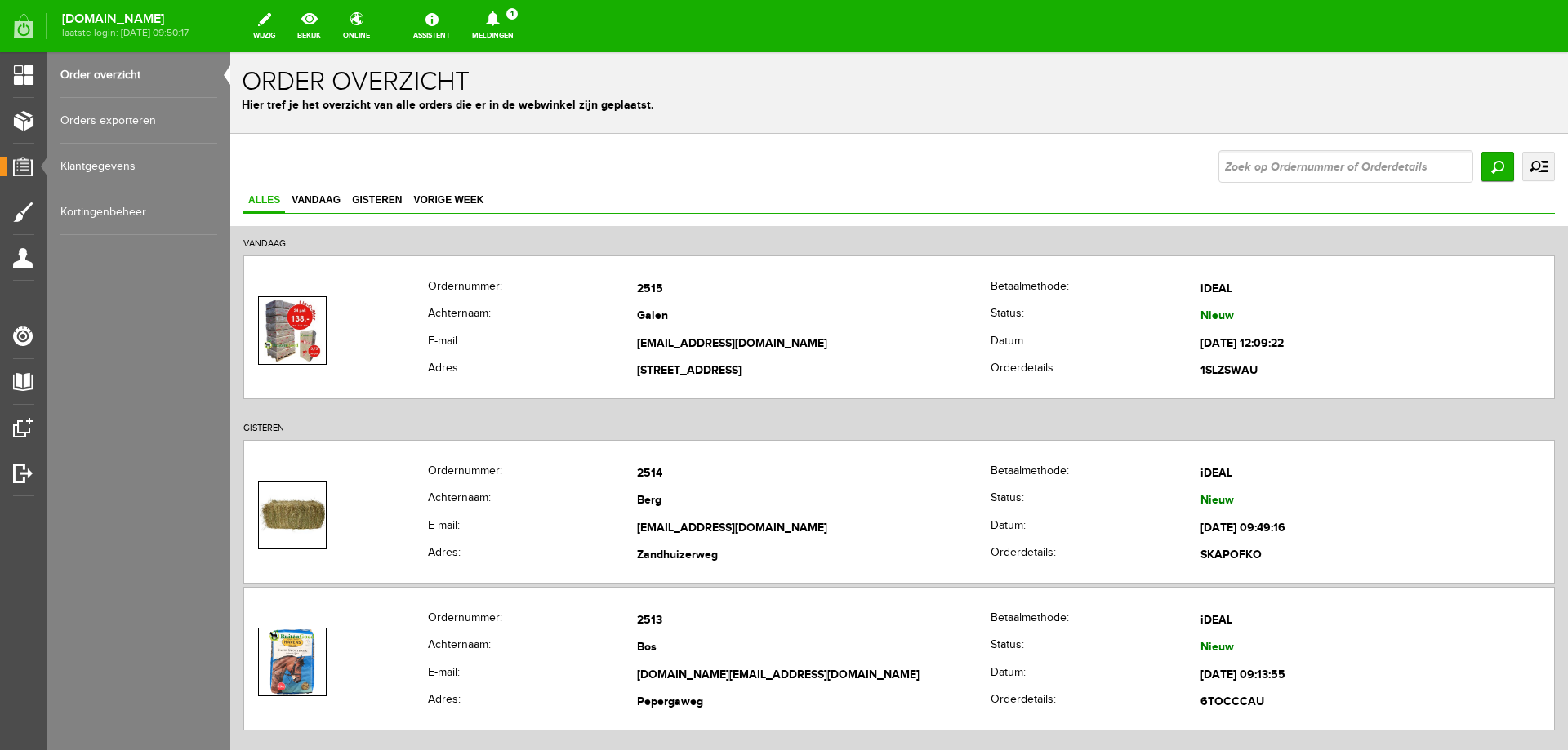
click at [499, 19] on icon at bounding box center [492, 19] width 13 height 15
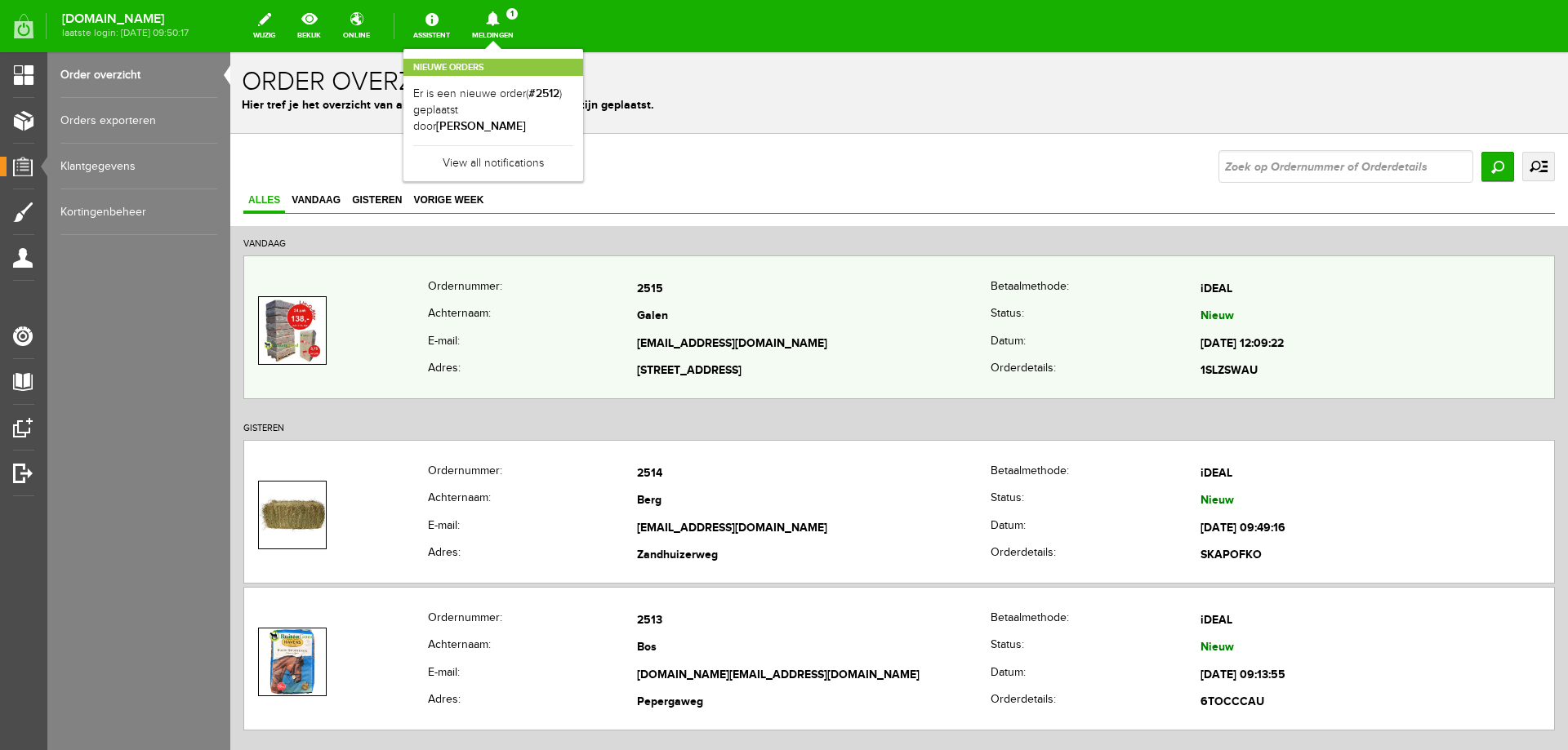
click at [818, 280] on td "2515" at bounding box center [813, 290] width 353 height 28
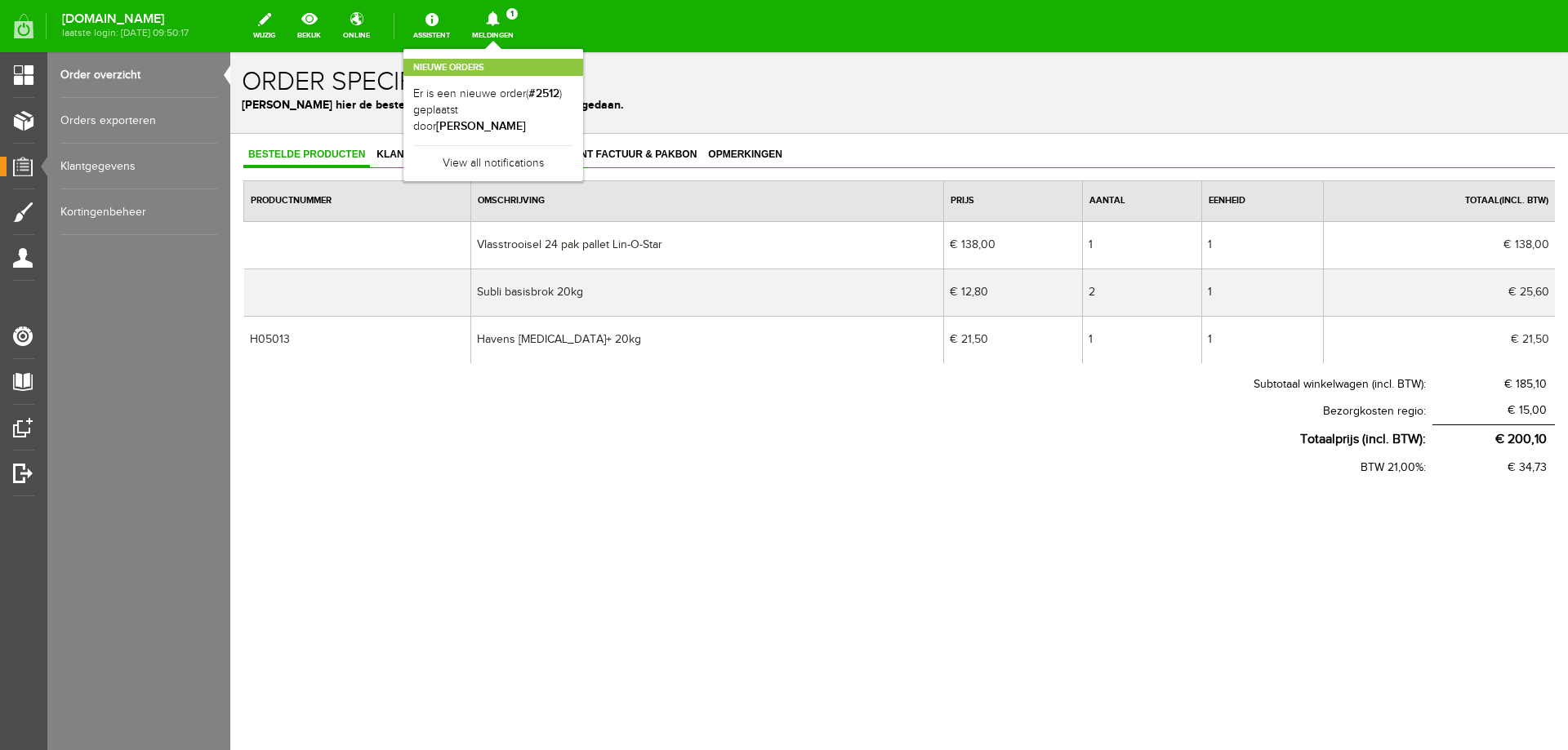
click at [694, 99] on p "[PERSON_NAME] hier de bestellingen die via de webwinkel zijn gedaan." at bounding box center [899, 105] width 1315 height 17
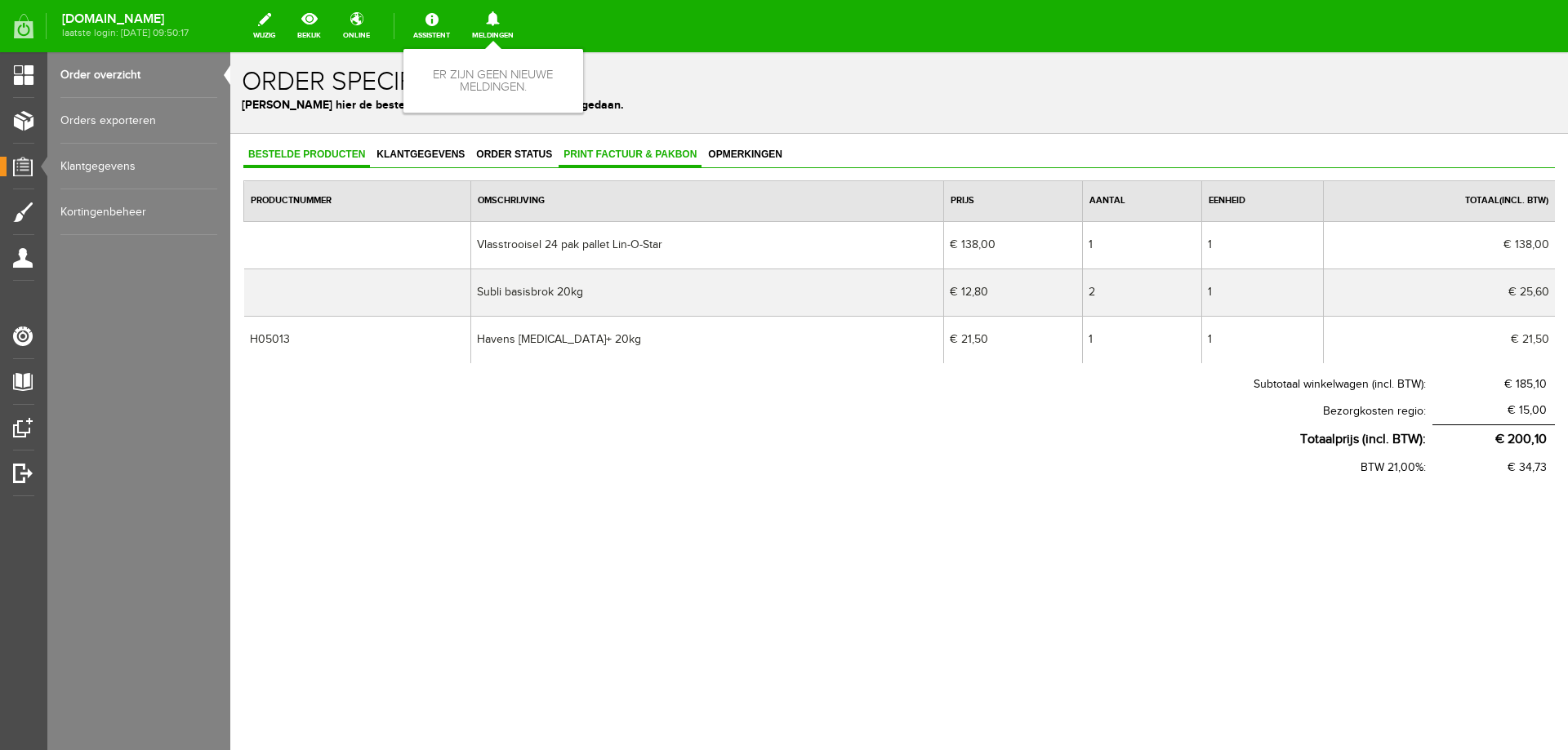
click at [619, 149] on span "Print factuur & pakbon" at bounding box center [630, 154] width 143 height 11
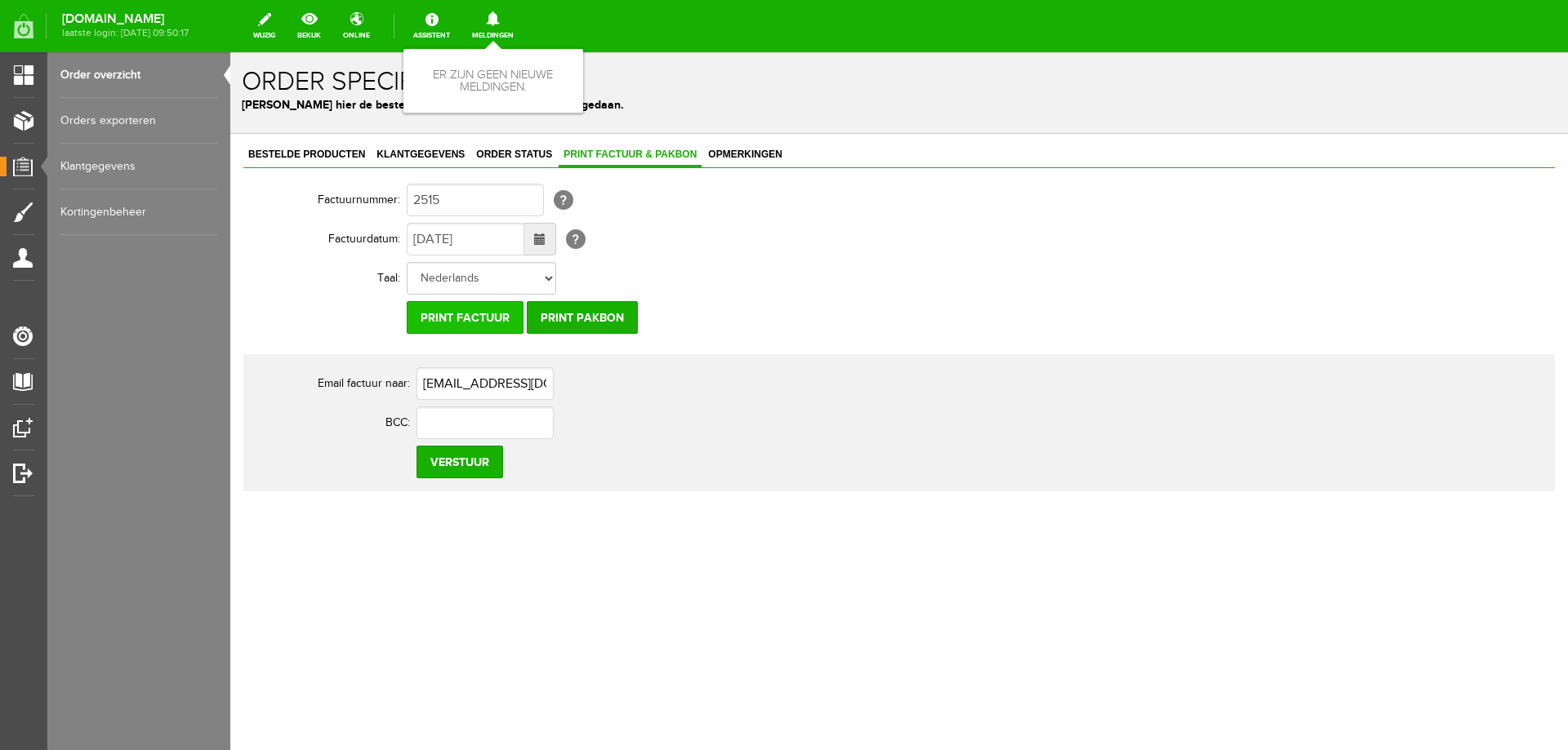
click at [470, 324] on input "Print factuur" at bounding box center [465, 317] width 117 height 32
click at [523, 29] on link "Meldingen 0 Er zijn geen nieuwe meldingen." at bounding box center [492, 26] width 61 height 36
